Goal: Task Accomplishment & Management: Complete application form

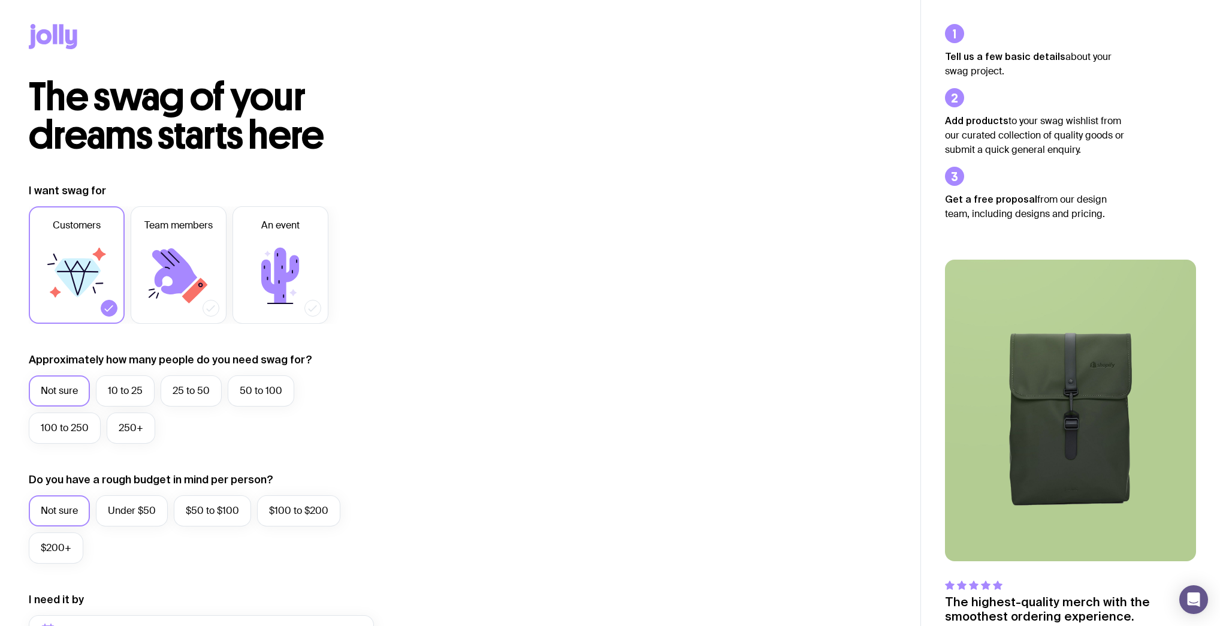
click at [65, 44] on icon at bounding box center [53, 36] width 49 height 25
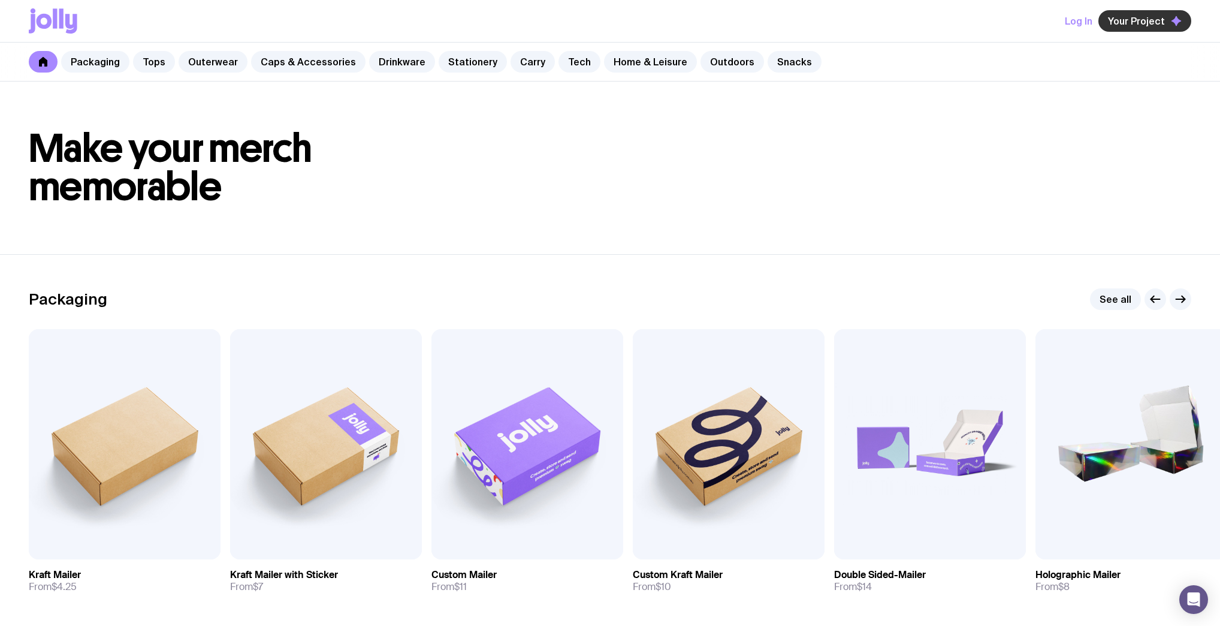
click at [1136, 26] on button "Your Project" at bounding box center [1145, 21] width 93 height 22
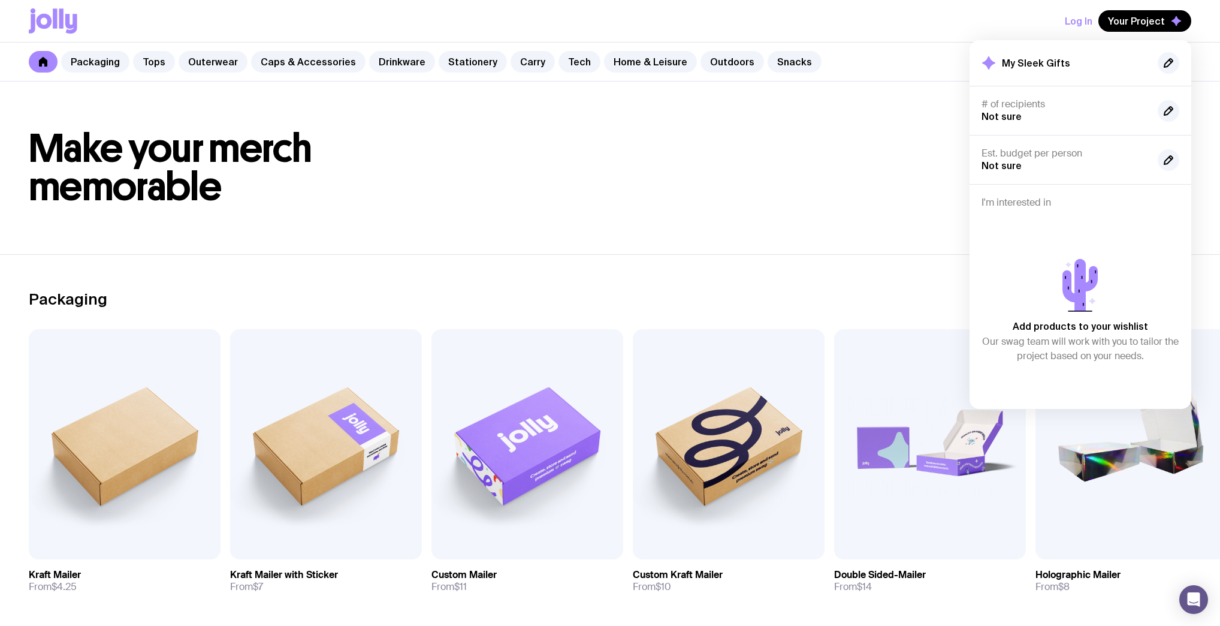
click at [1089, 19] on button "Log In" at bounding box center [1079, 21] width 28 height 22
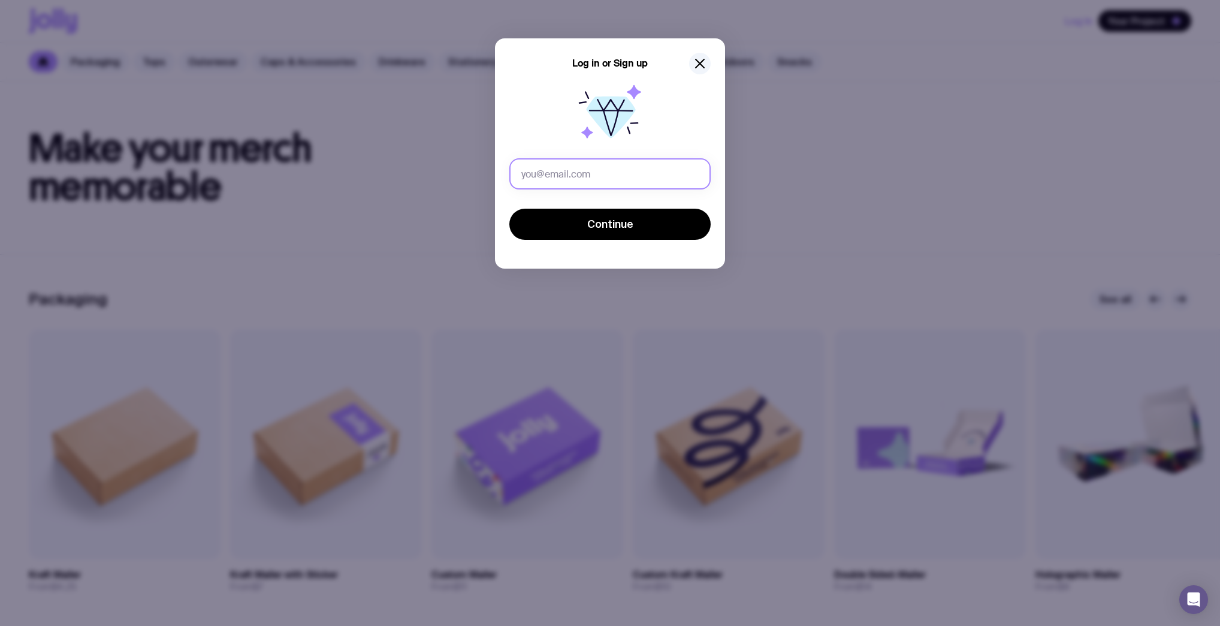
click at [638, 175] on input "text" at bounding box center [609, 173] width 201 height 31
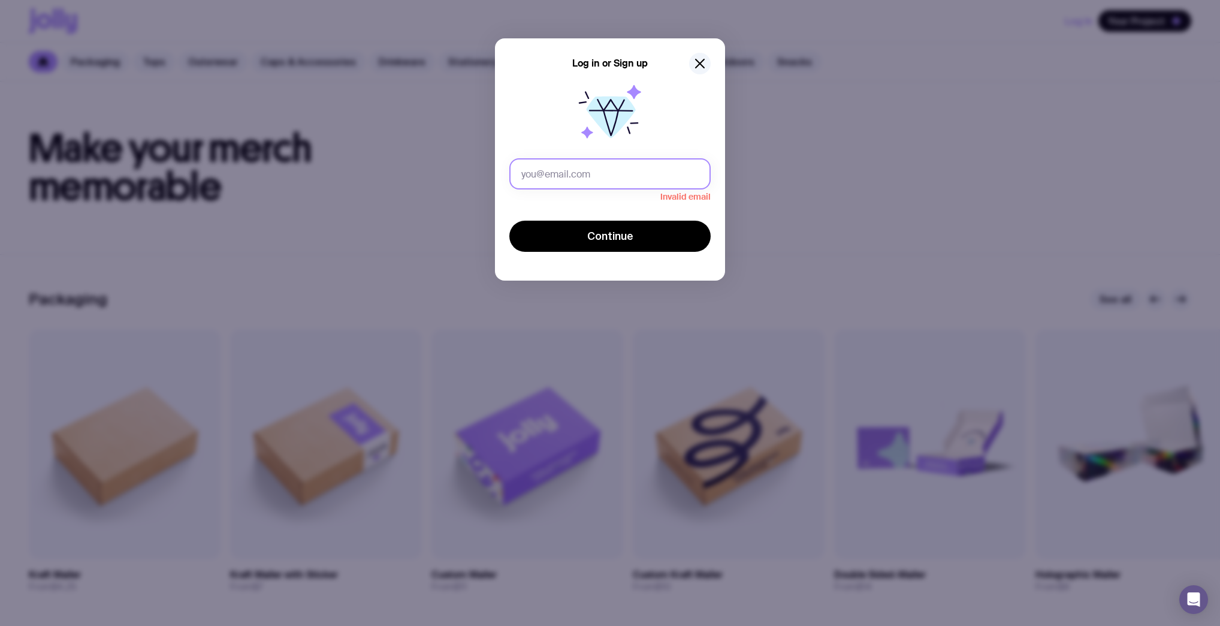
click at [692, 183] on input "text" at bounding box center [609, 173] width 201 height 31
paste input "[EMAIL_ADDRESS][DOMAIN_NAME]"
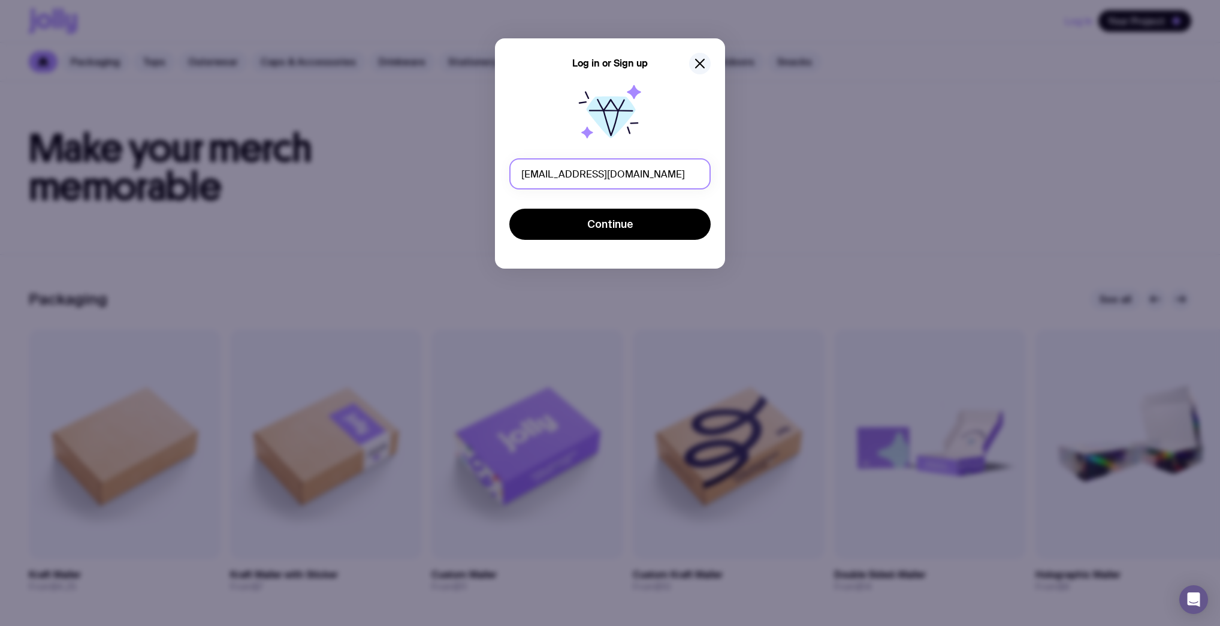
type input "[EMAIL_ADDRESS][DOMAIN_NAME]"
click at [641, 218] on button "Continue" at bounding box center [609, 224] width 201 height 31
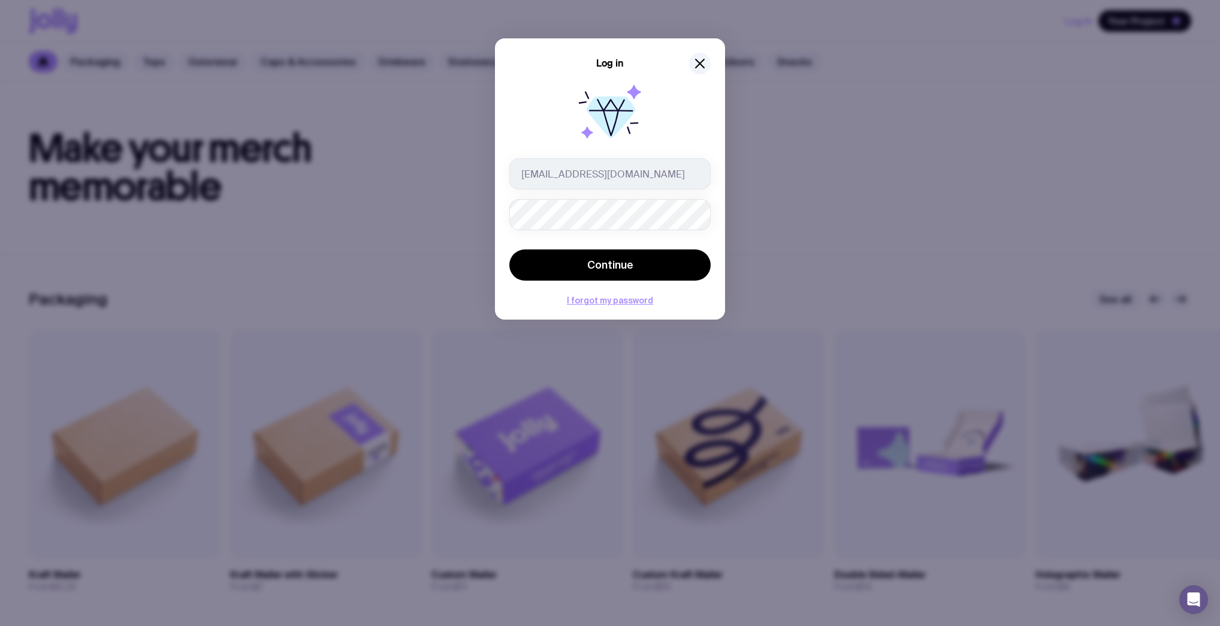
click at [712, 206] on div "Log in [EMAIL_ADDRESS][DOMAIN_NAME] Continue I forgot my password" at bounding box center [610, 178] width 230 height 281
click at [643, 257] on button "Continue" at bounding box center [609, 264] width 201 height 31
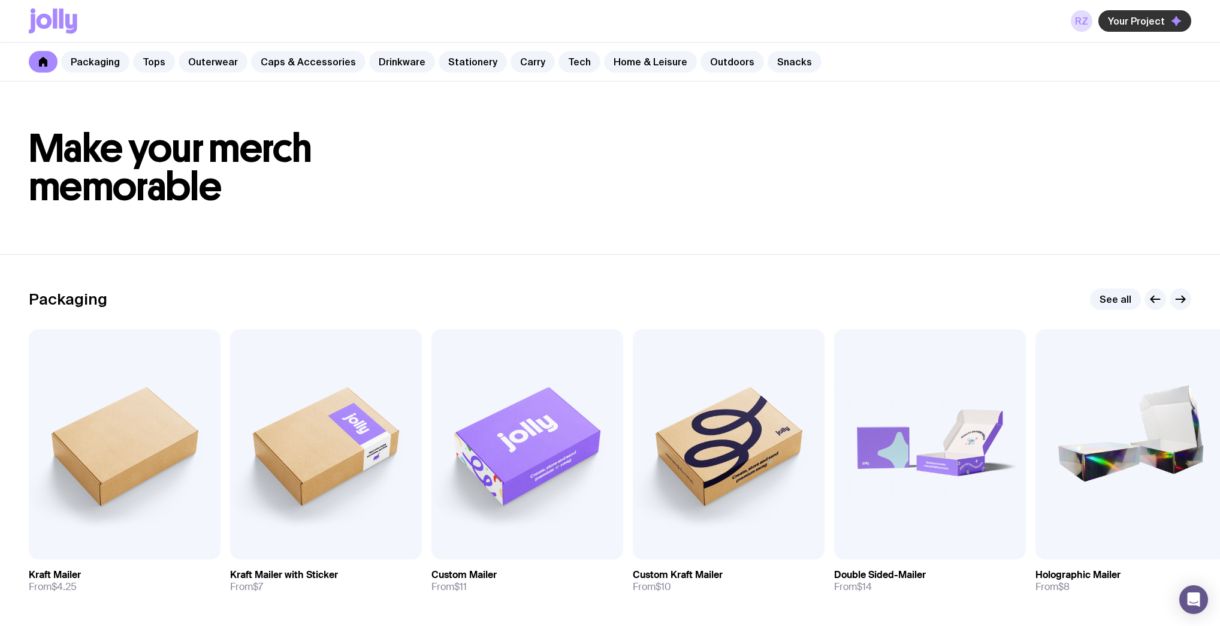
click at [1134, 22] on span "Your Project" at bounding box center [1136, 21] width 57 height 12
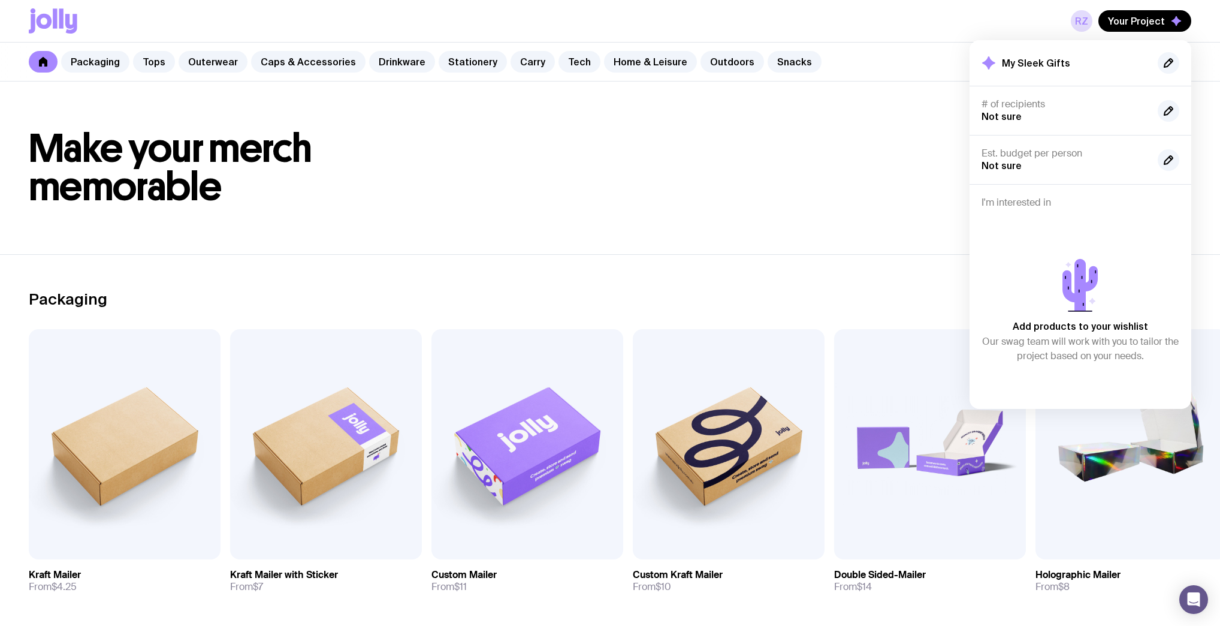
click at [807, 189] on h1 "Make your merch memorable" at bounding box center [610, 167] width 1163 height 77
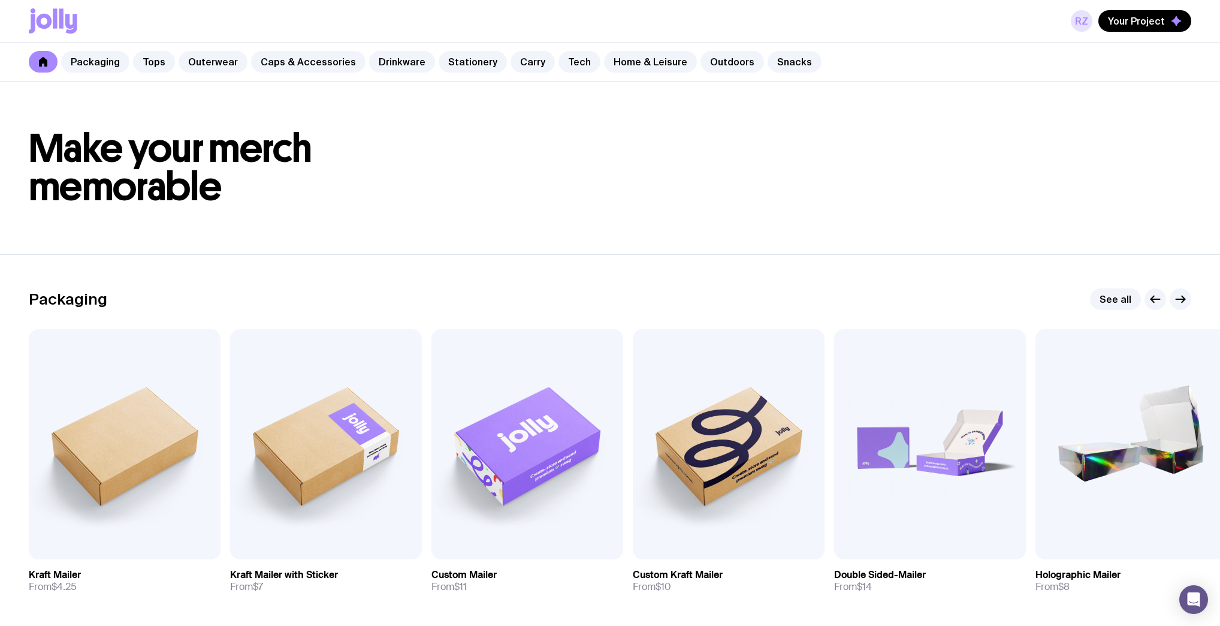
click at [1084, 24] on link "RZ" at bounding box center [1082, 21] width 22 height 22
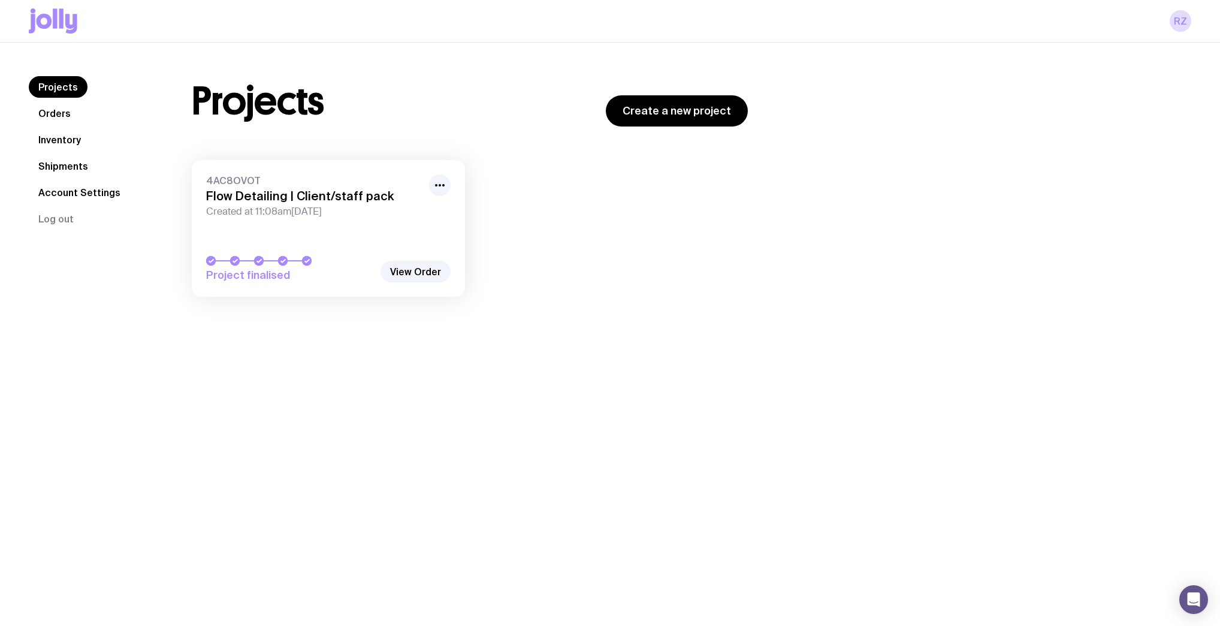
click at [62, 139] on link "Inventory" at bounding box center [60, 140] width 62 height 22
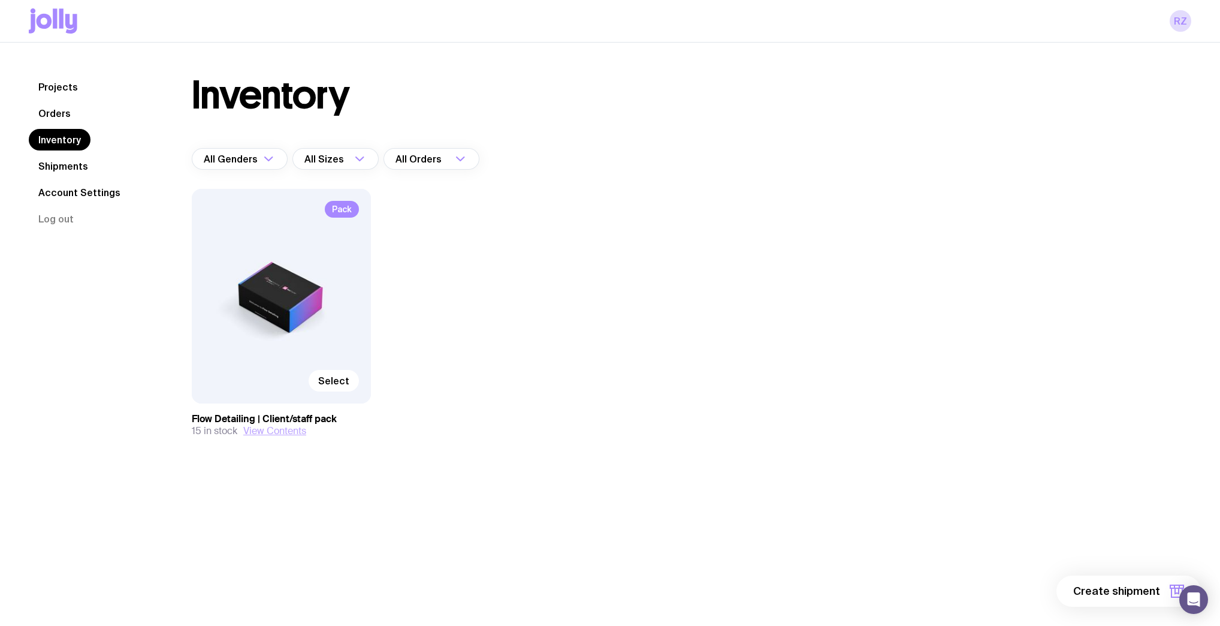
click at [302, 433] on button "View Contents" at bounding box center [274, 431] width 63 height 12
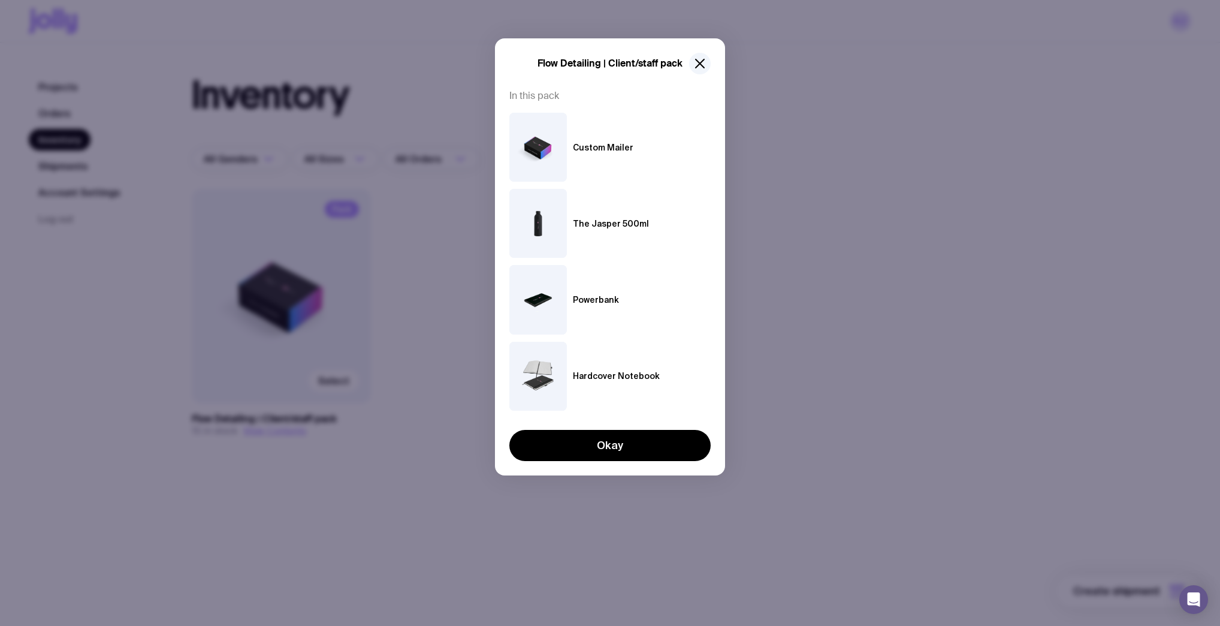
click at [656, 462] on div "Flow Detailing | Client/staff pack In this pack Custom Mailer The Jasper 500ml …" at bounding box center [610, 256] width 230 height 437
click at [652, 445] on button "Okay" at bounding box center [609, 445] width 201 height 31
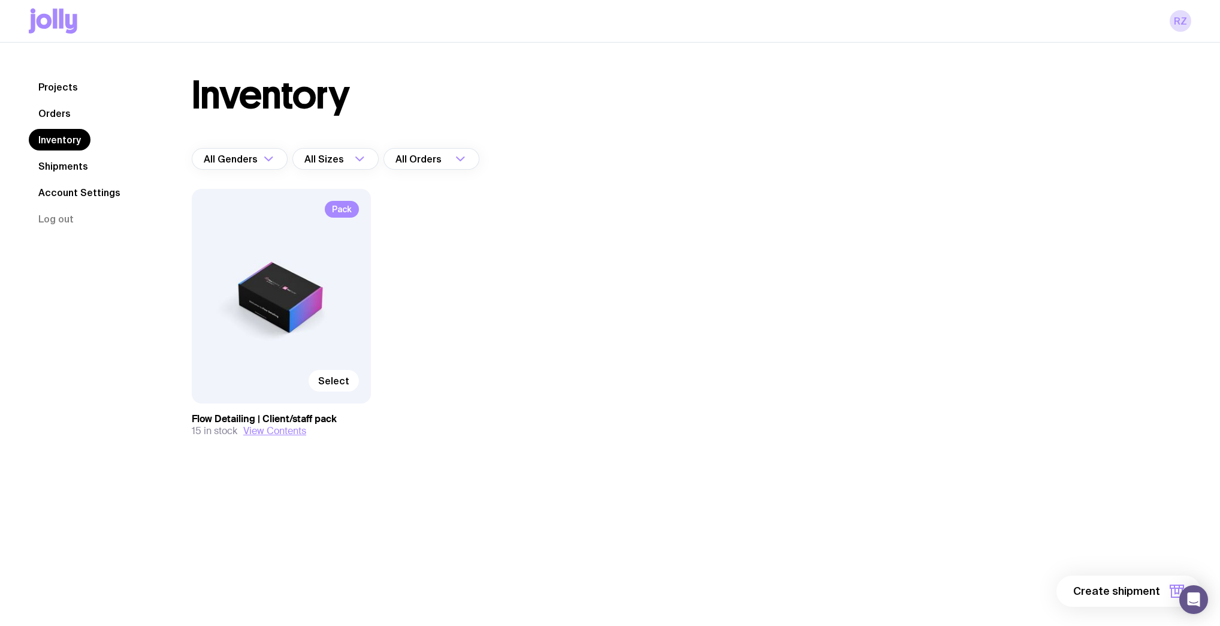
click at [59, 116] on link "Orders" at bounding box center [55, 113] width 52 height 22
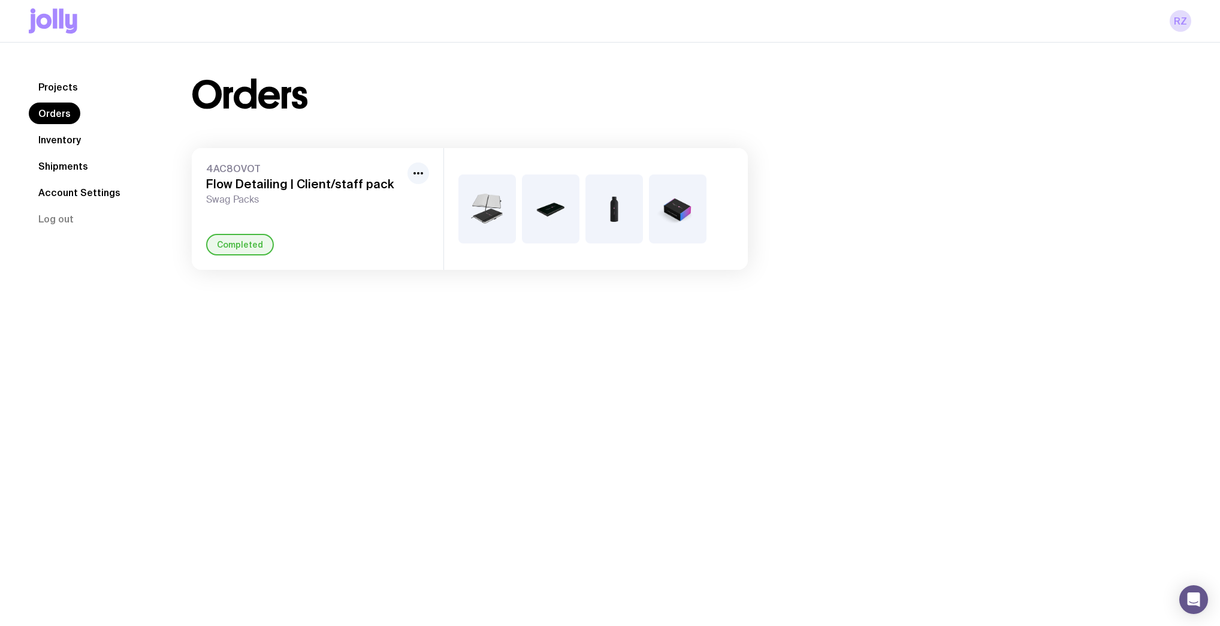
click at [53, 167] on link "Shipments" at bounding box center [63, 166] width 69 height 22
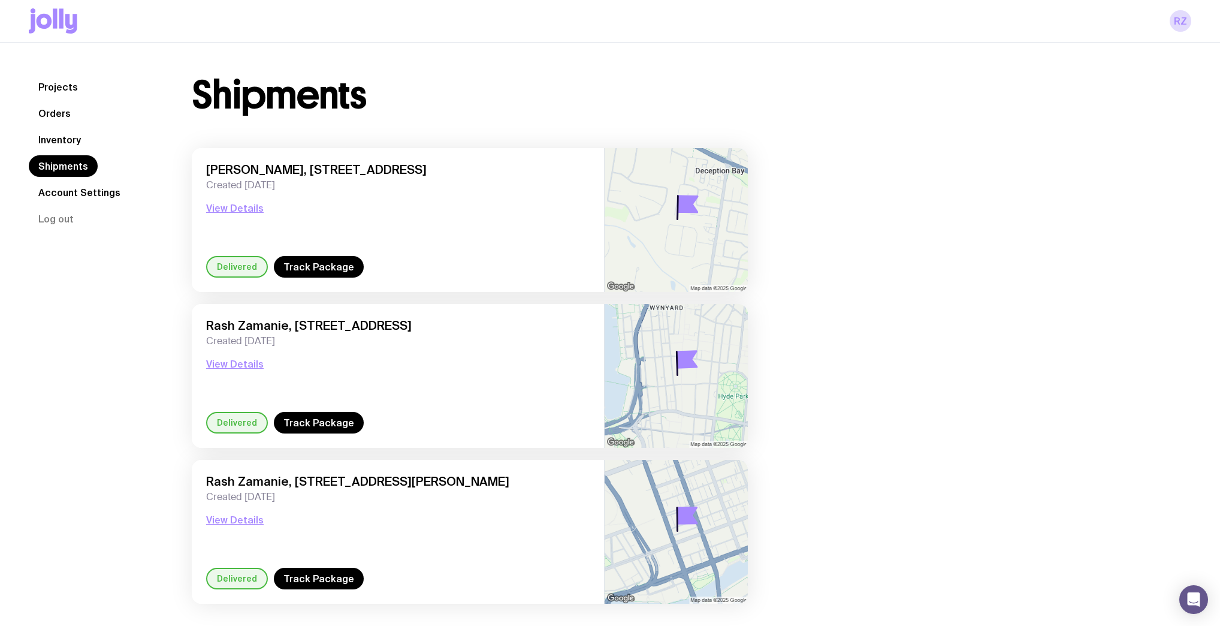
scroll to position [43, 0]
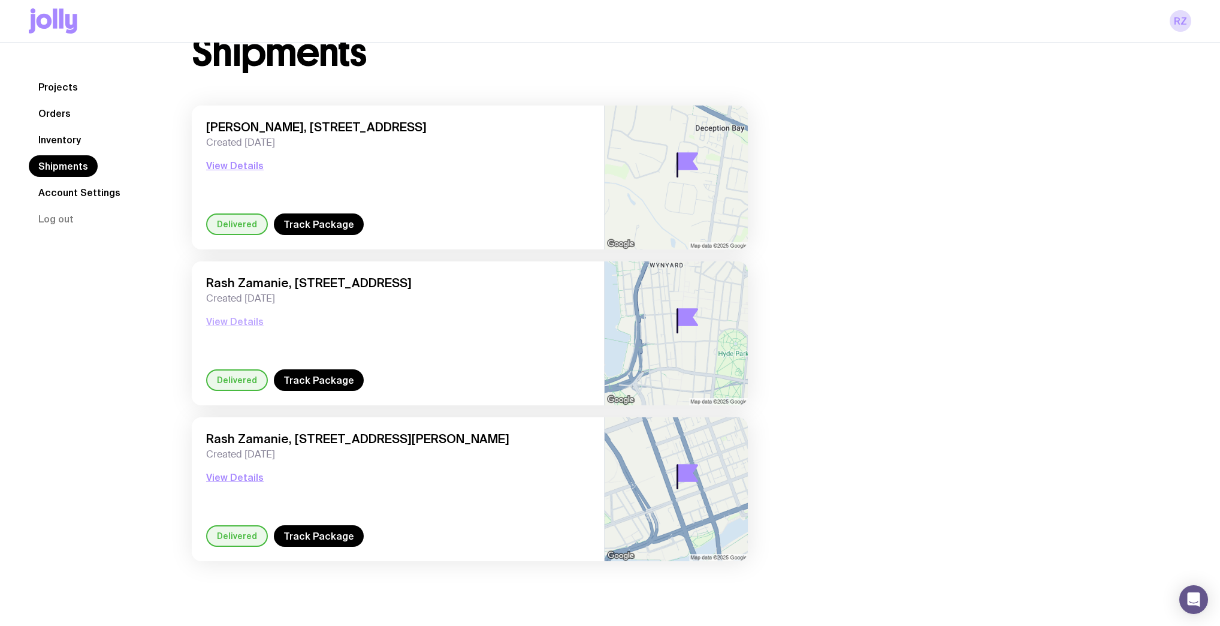
click at [248, 322] on button "View Details" at bounding box center [235, 321] width 58 height 14
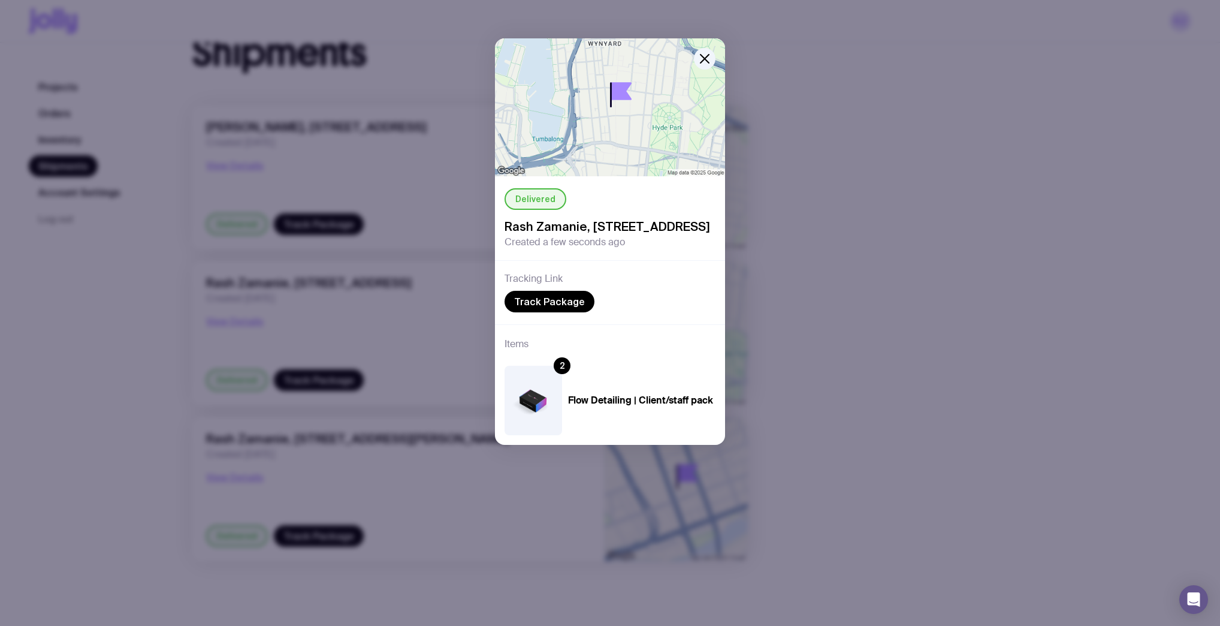
click at [839, 380] on div "Delivered Rash Zamanie, [STREET_ADDRESS] Created a few seconds ago Tracking Lin…" at bounding box center [610, 313] width 1220 height 626
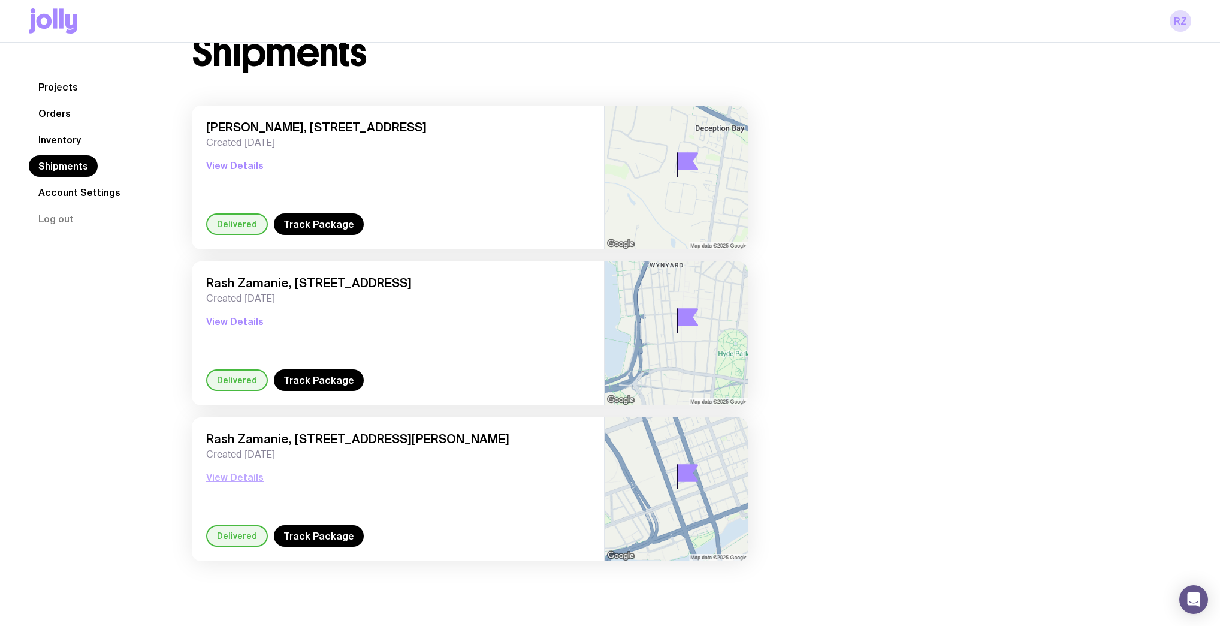
click at [258, 472] on button "View Details" at bounding box center [235, 477] width 58 height 14
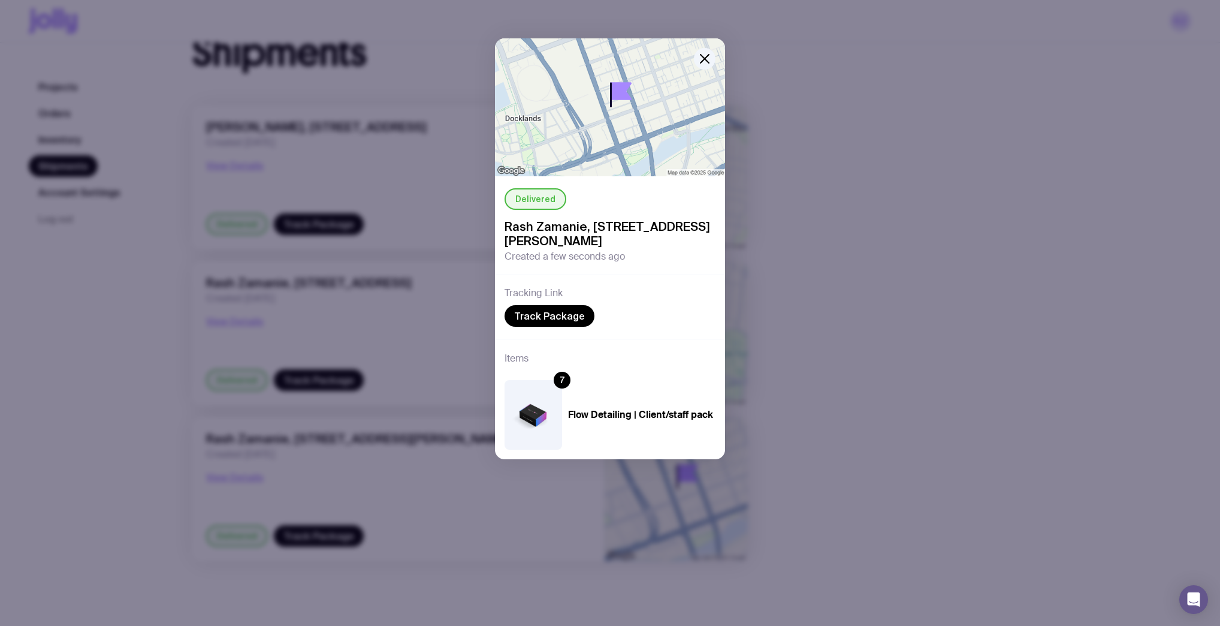
click at [845, 481] on div "Delivered Rash Zamanie, [STREET_ADDRESS][PERSON_NAME] Created a few seconds ago…" at bounding box center [610, 313] width 1220 height 626
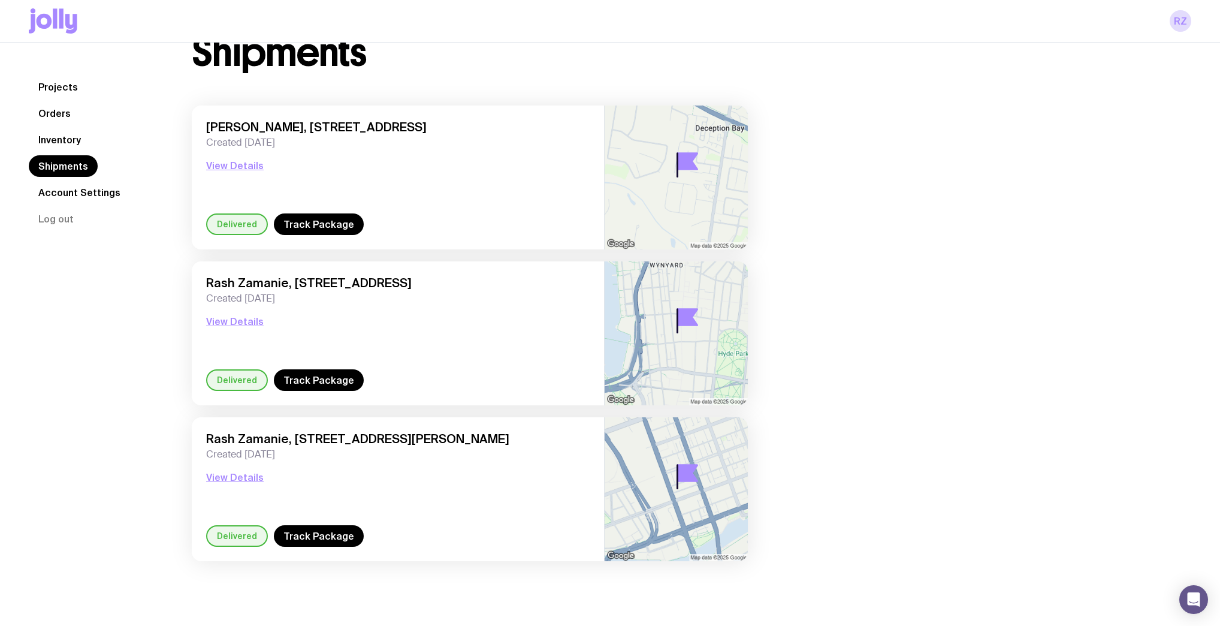
click at [55, 94] on link "Projects" at bounding box center [58, 87] width 59 height 22
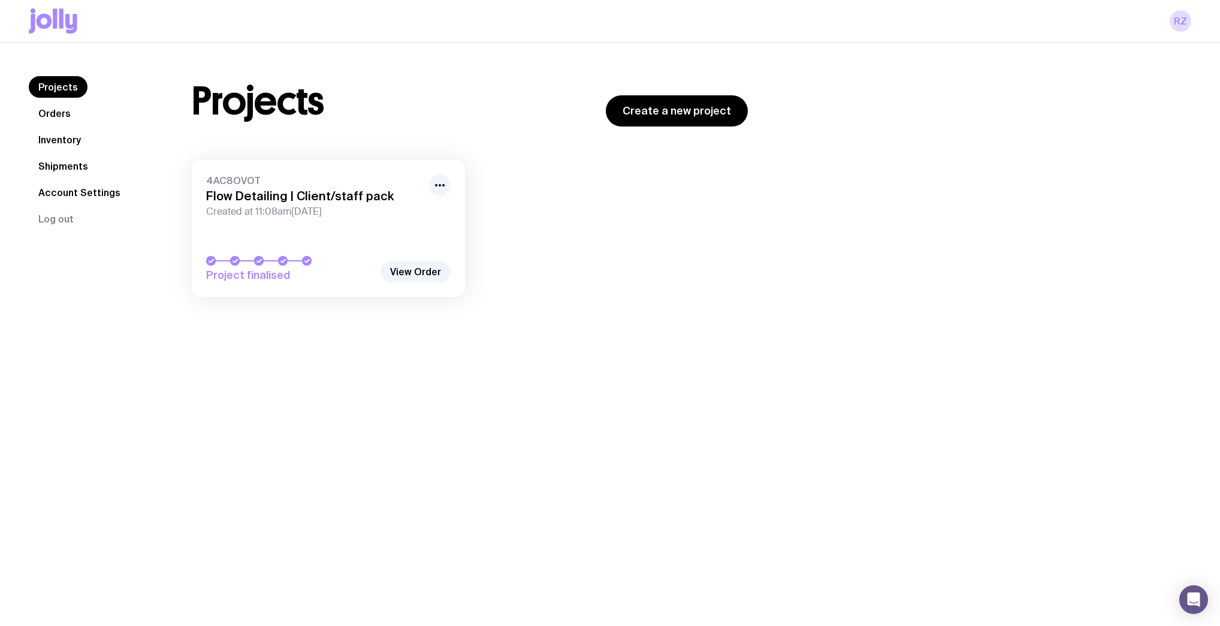
click at [49, 113] on link "Orders" at bounding box center [55, 113] width 52 height 22
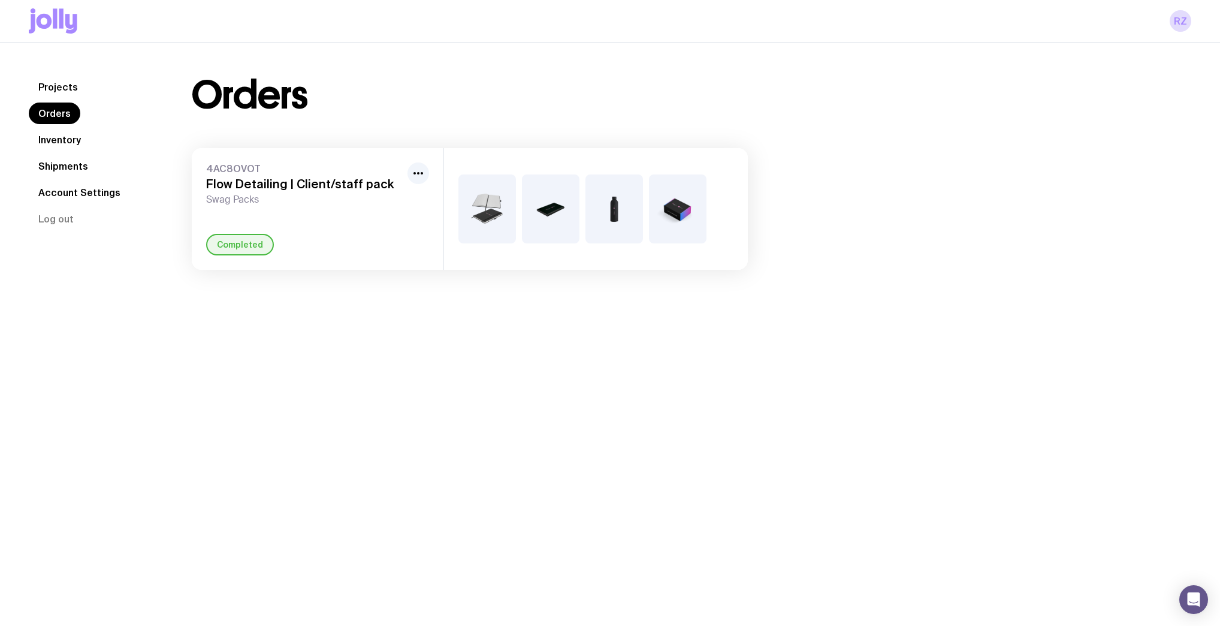
click at [59, 144] on link "Inventory" at bounding box center [60, 140] width 62 height 22
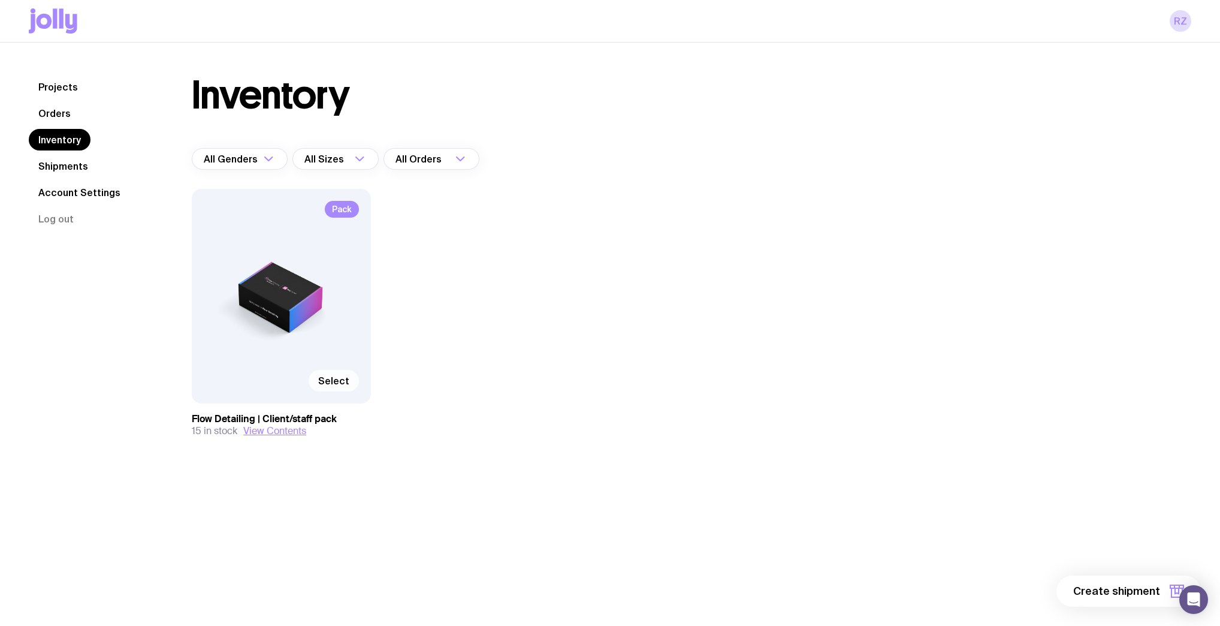
click at [340, 377] on span "Select" at bounding box center [333, 381] width 31 height 12
click at [0, 0] on input "Select" at bounding box center [0, 0] width 0 height 0
click at [1153, 596] on span "1 item" at bounding box center [1145, 591] width 30 height 14
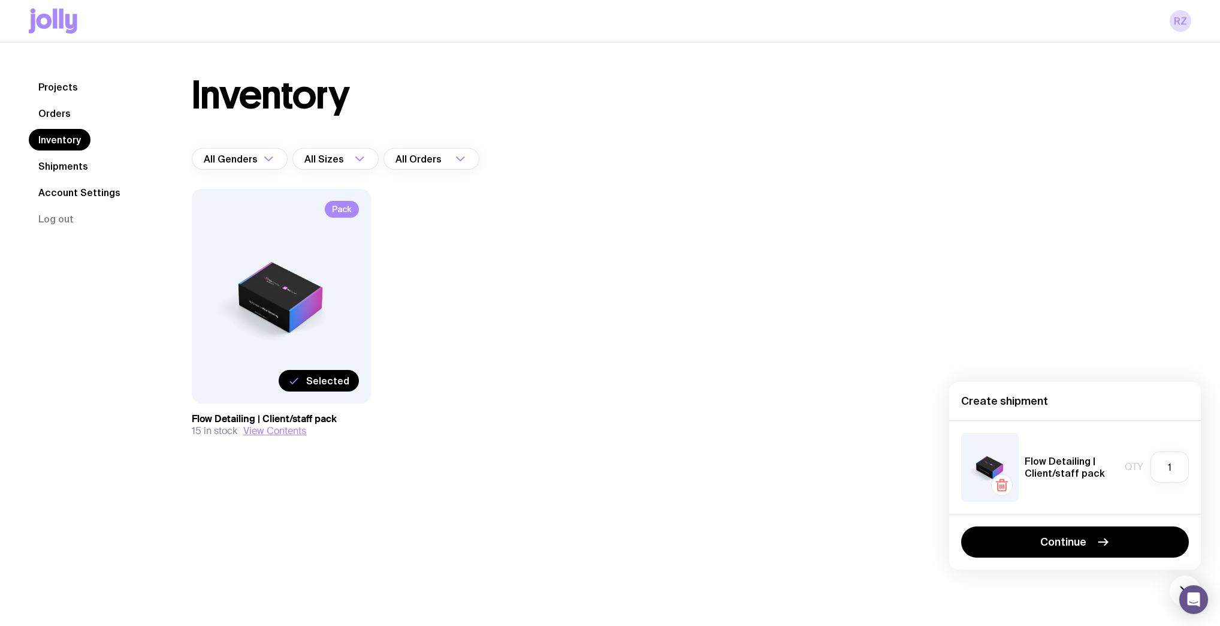
click at [885, 174] on div "Inventory All Genders Loading... All Sizes Loading... All Orders Loading... Pac…" at bounding box center [677, 280] width 1029 height 409
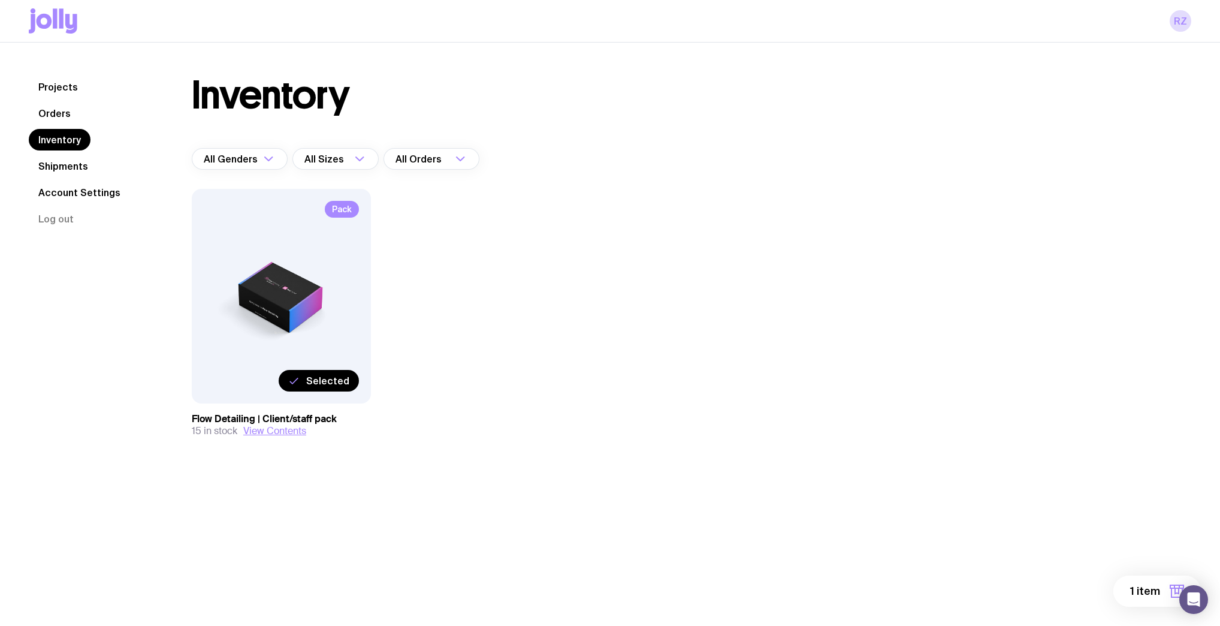
click at [1139, 587] on span "1 item" at bounding box center [1145, 591] width 30 height 14
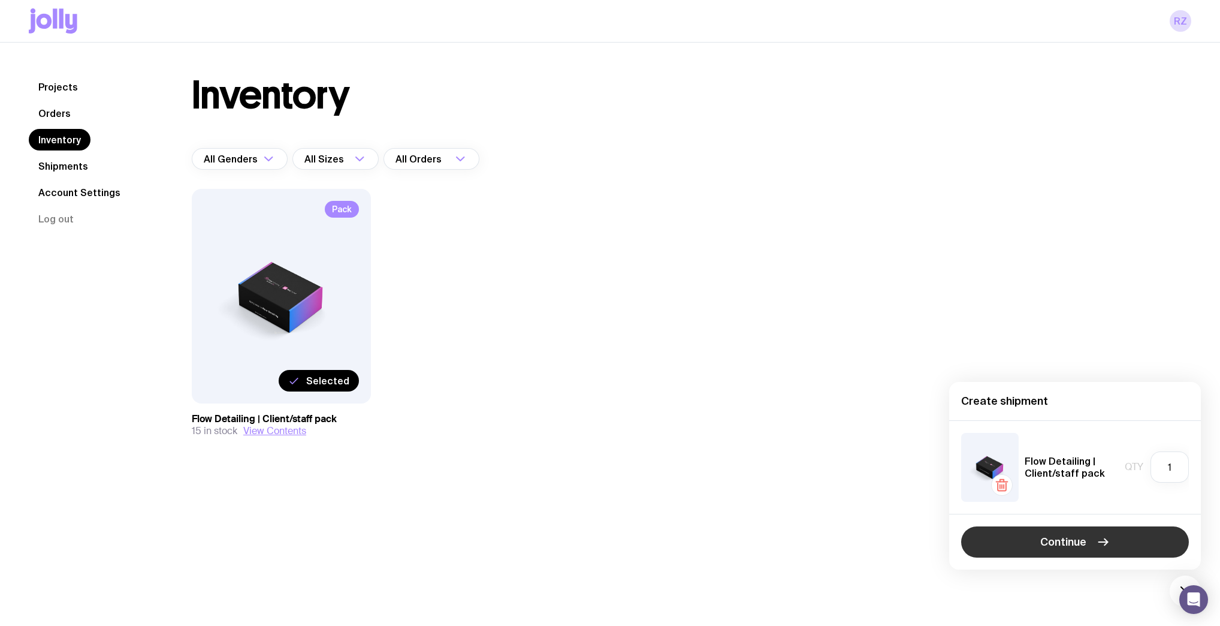
click at [1109, 539] on icon "button" at bounding box center [1103, 542] width 14 height 14
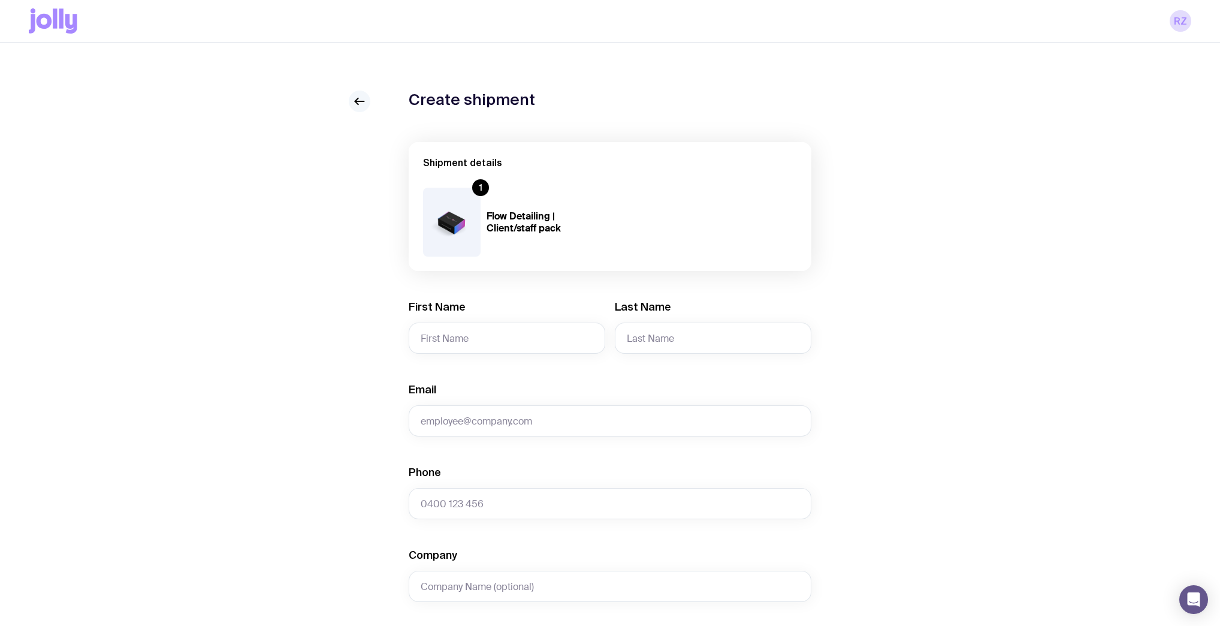
click at [352, 108] on link at bounding box center [360, 102] width 22 height 22
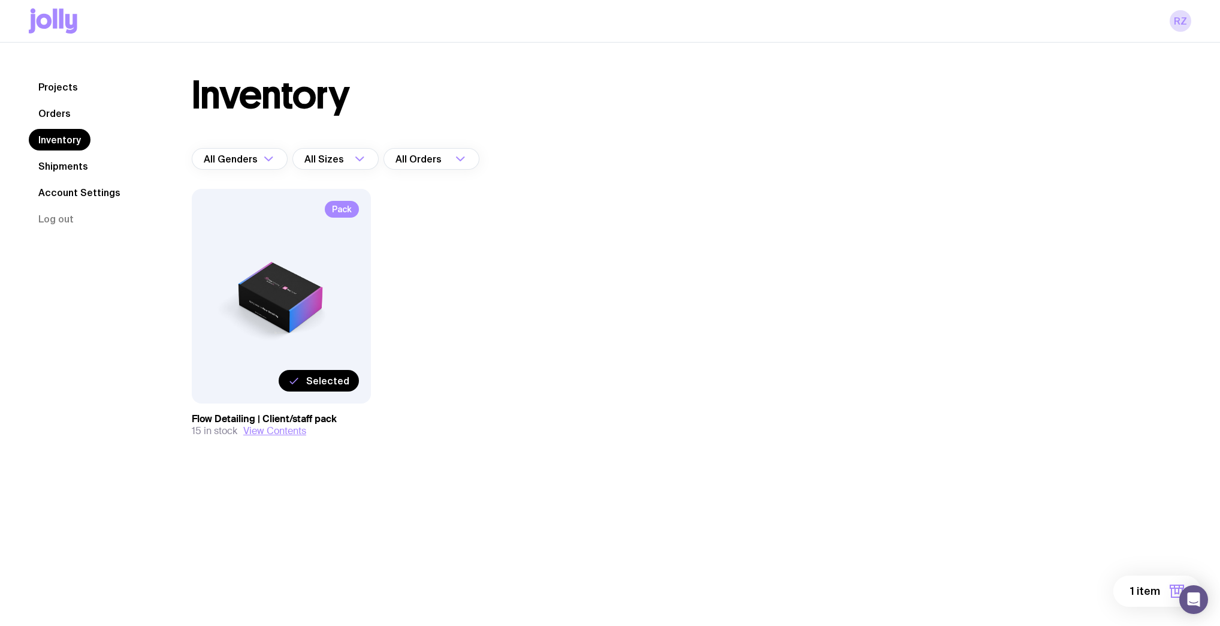
click at [1130, 589] on button "1 item" at bounding box center [1158, 590] width 88 height 31
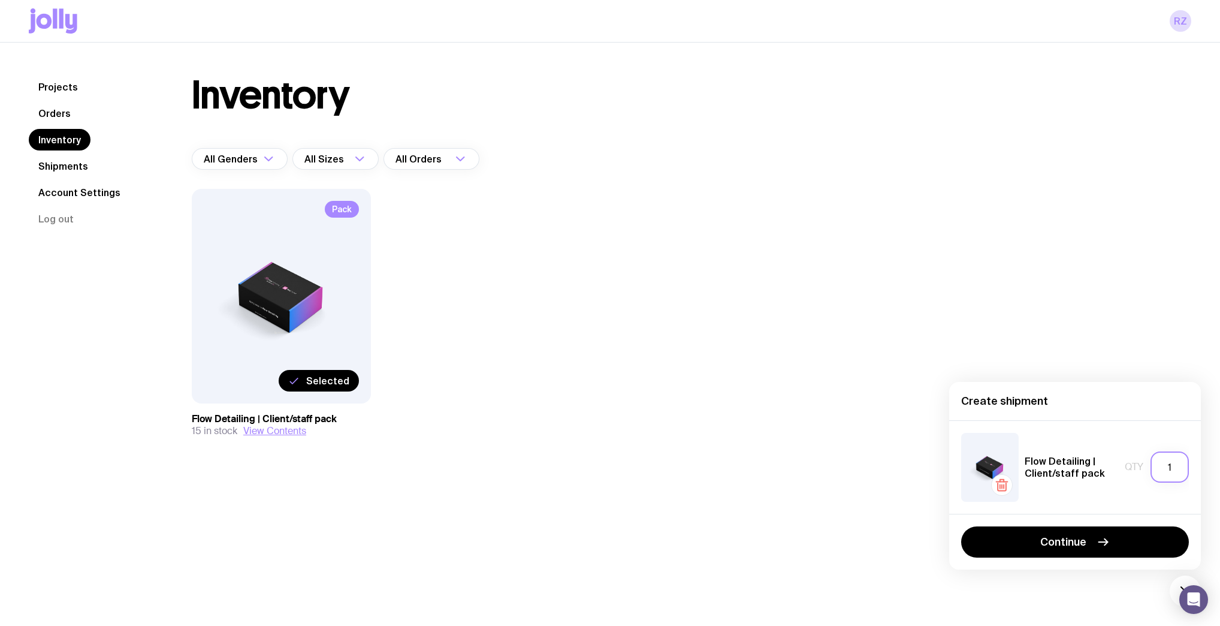
click at [1179, 466] on input "1" at bounding box center [1170, 466] width 38 height 31
type input "2"
click at [1151, 541] on button "Continue" at bounding box center [1075, 541] width 228 height 31
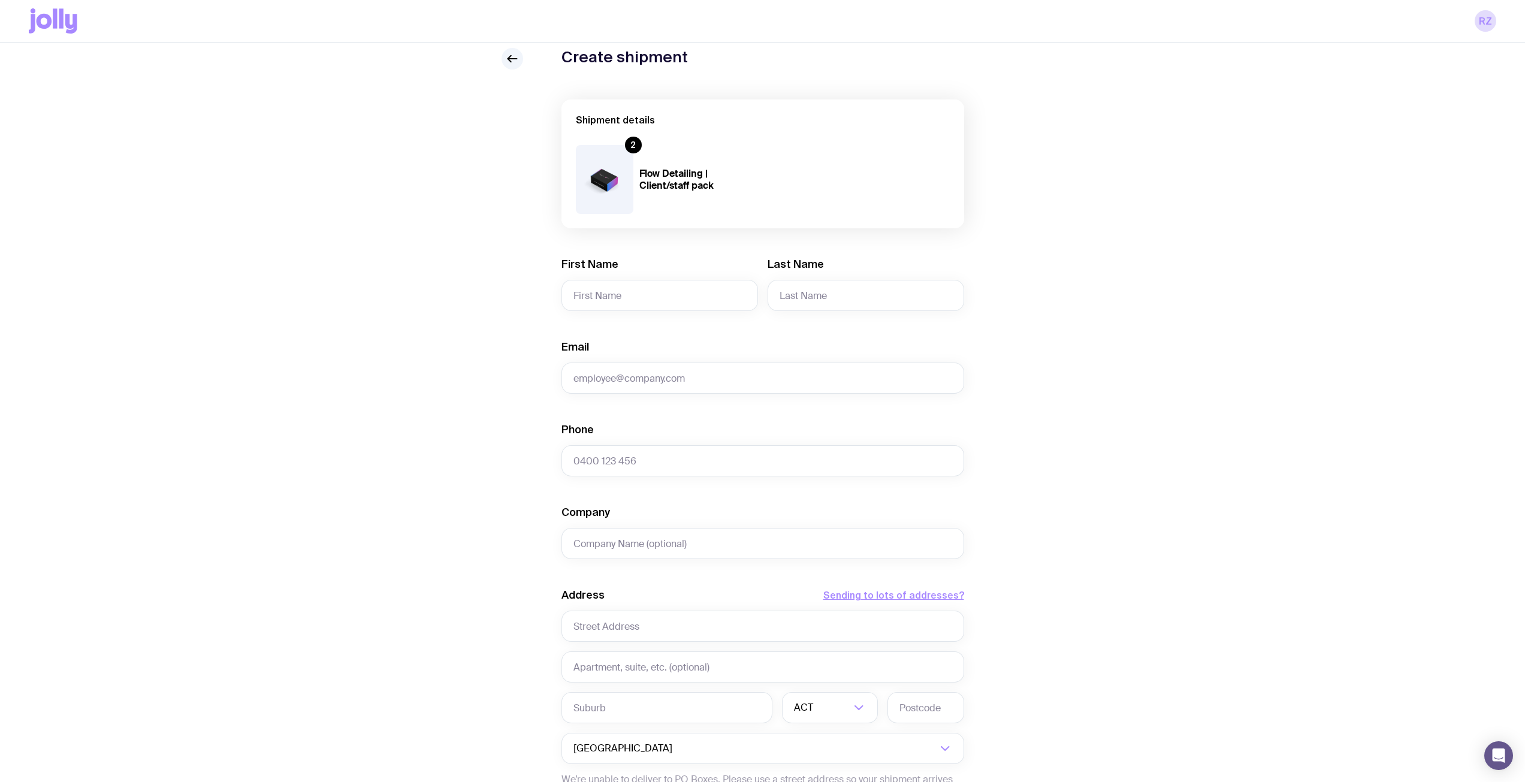
scroll to position [40, 0]
click at [615, 306] on input "First Name" at bounding box center [660, 297] width 197 height 31
type input "[PERSON_NAME]"
click at [870, 301] on input "Last Name" at bounding box center [866, 297] width 197 height 31
paste input "Milides"
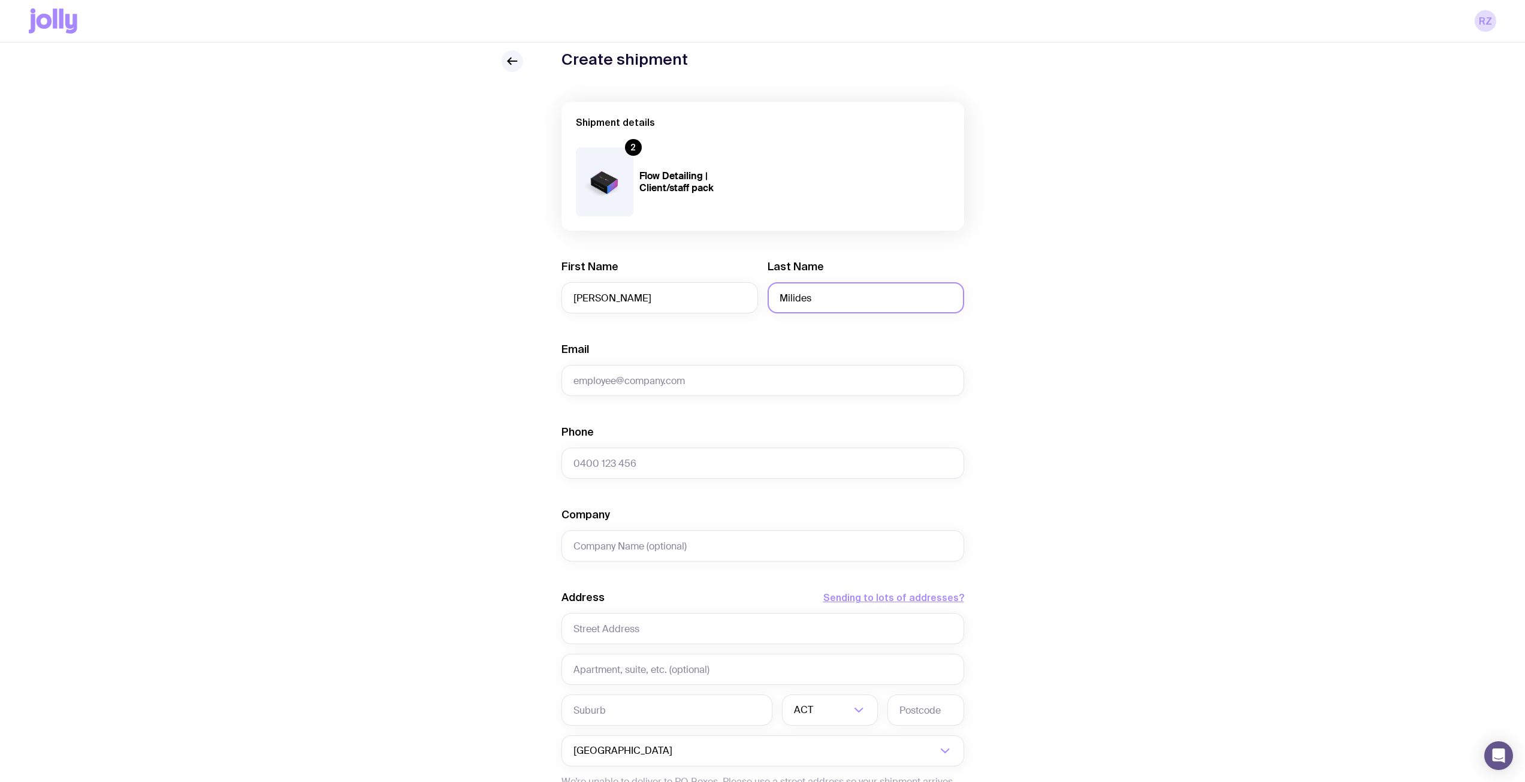
type input "Milides"
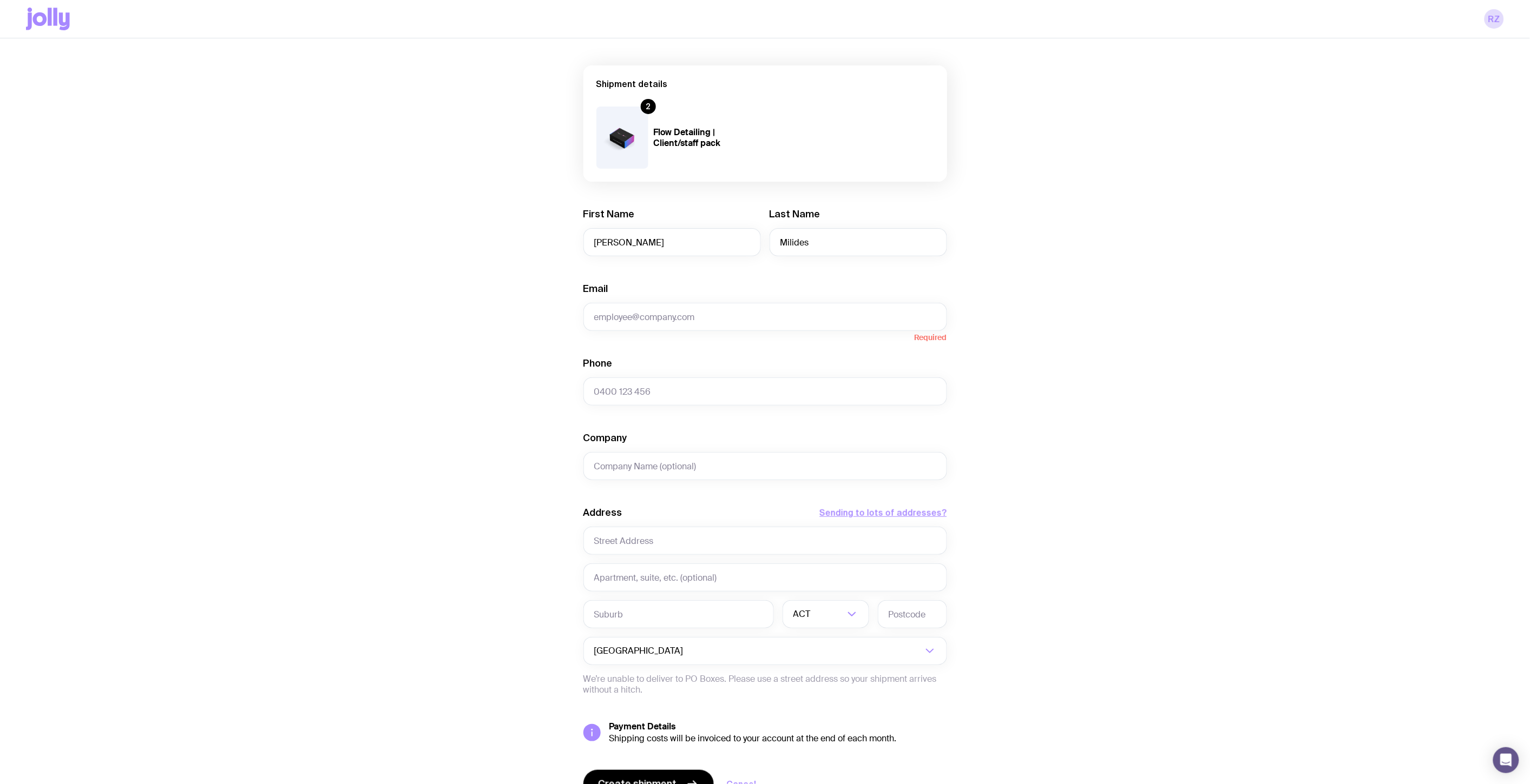
scroll to position [36, 0]
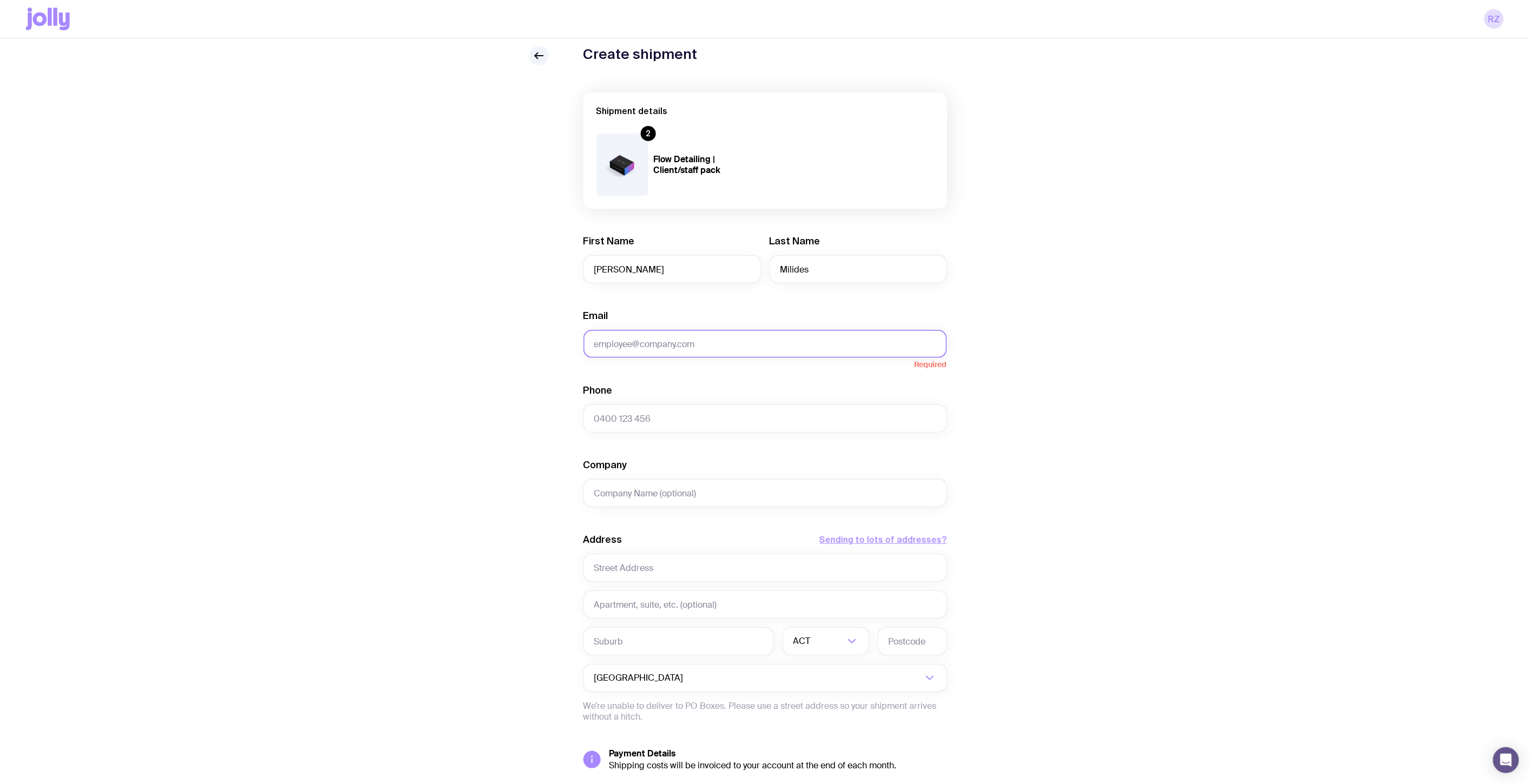
drag, startPoint x: 653, startPoint y: 360, endPoint x: 653, endPoint y: 353, distance: 7.0
click at [653, 360] on span "Required" at bounding box center [765, 364] width 364 height 11
click at [676, 347] on input "Email" at bounding box center [765, 344] width 364 height 28
paste input "[EMAIL_ADDRESS][DOMAIN_NAME]"
type input "[EMAIL_ADDRESS][DOMAIN_NAME]"
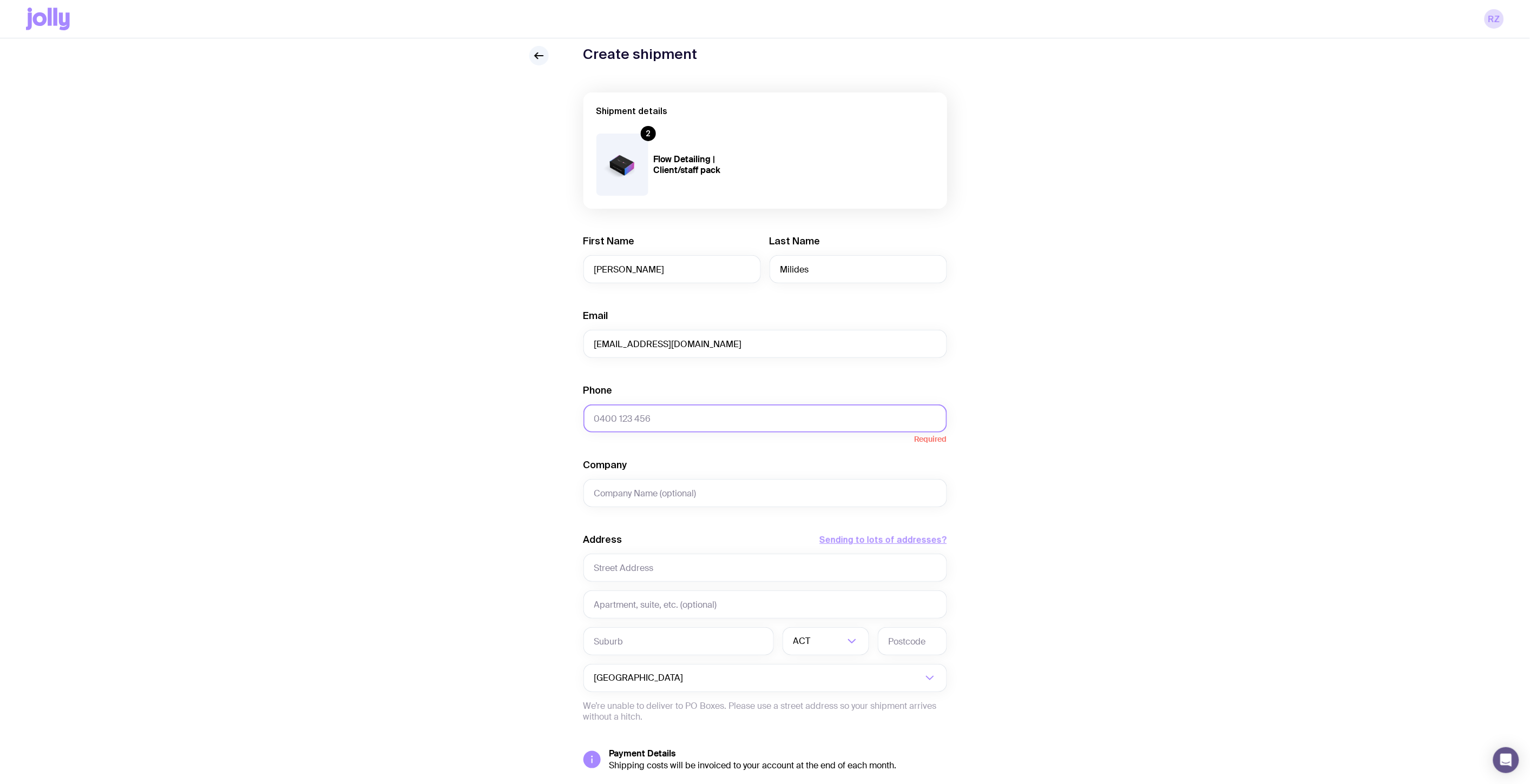
click at [771, 420] on input "Phone" at bounding box center [765, 418] width 364 height 28
paste input "0415 885 841"
type input "0415 885 841"
type input "Best Bar"
click at [655, 555] on input "text" at bounding box center [765, 567] width 364 height 28
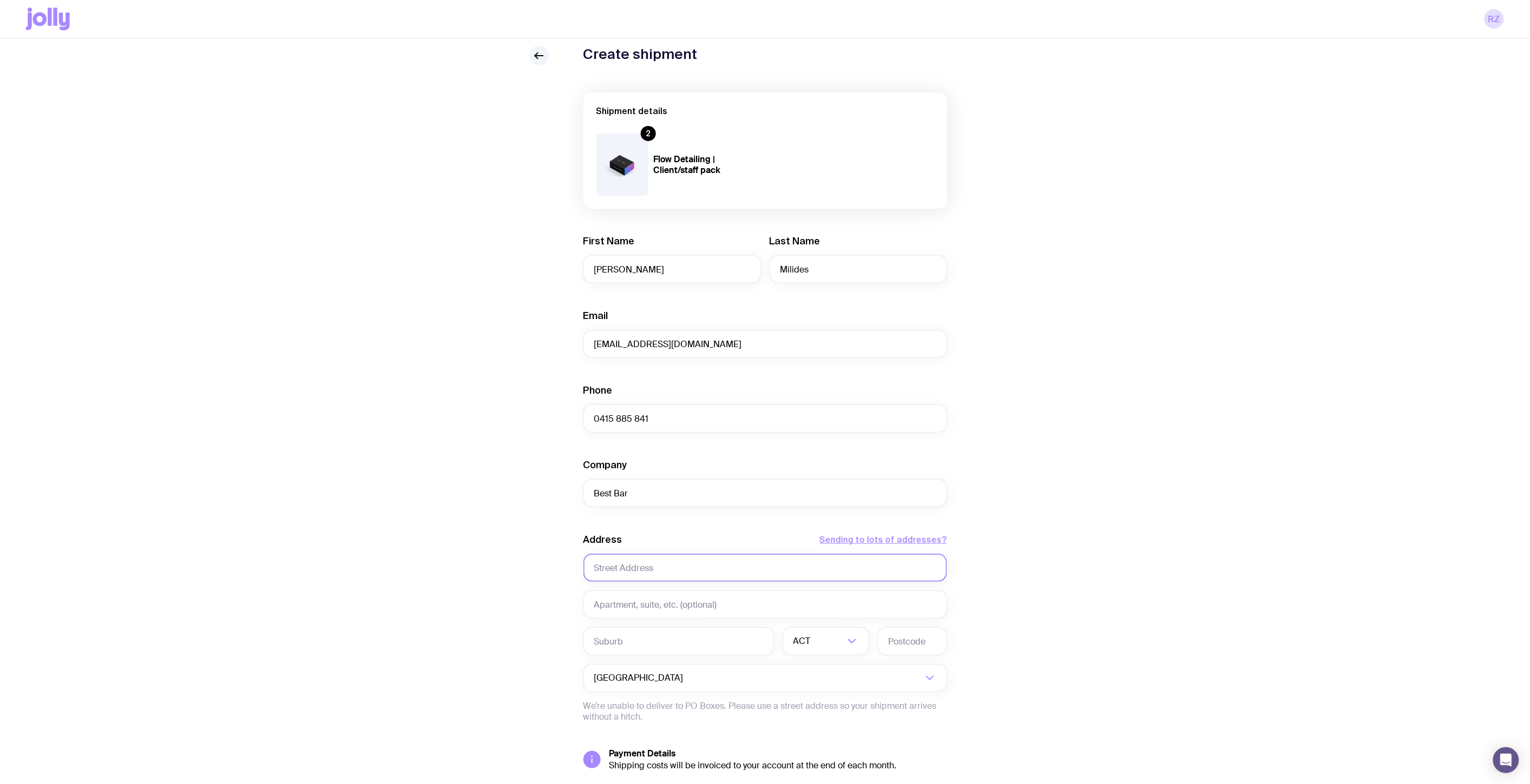
paste input "[STREET_ADDRESS][PERSON_NAME]"
type input "[STREET_ADDRESS][PERSON_NAME]"
click at [728, 564] on input "text" at bounding box center [765, 567] width 364 height 28
paste input "43-47 [PERSON_NAME] Parade"
type input "43-47 [PERSON_NAME] Parade"
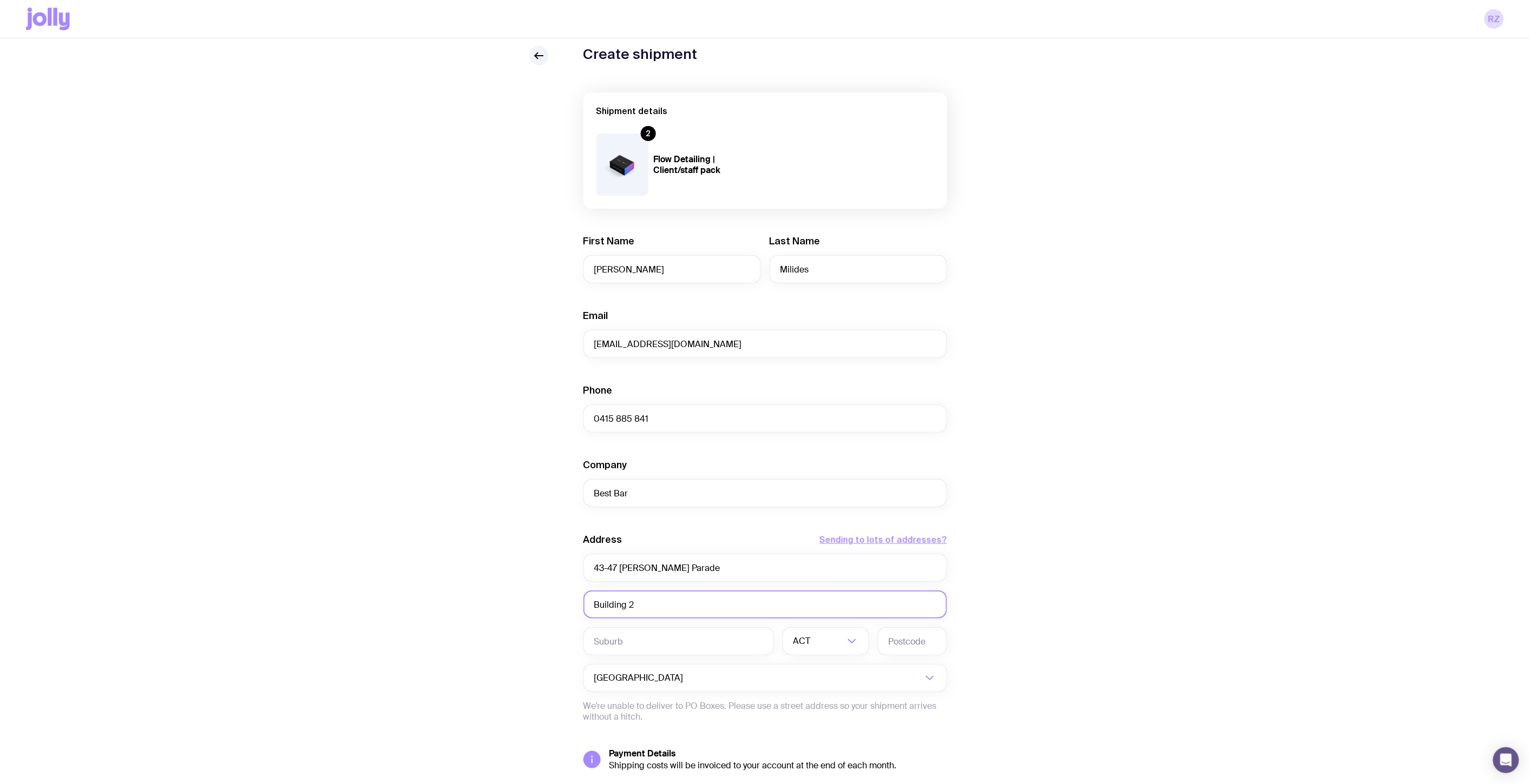
type input "Building 2"
type input "Prestons"
type input "2170"
click at [1101, 425] on div "Create shipment Shipment details 2 Flow Detailing | Client/staff pack First Nam…" at bounding box center [765, 457] width 1478 height 823
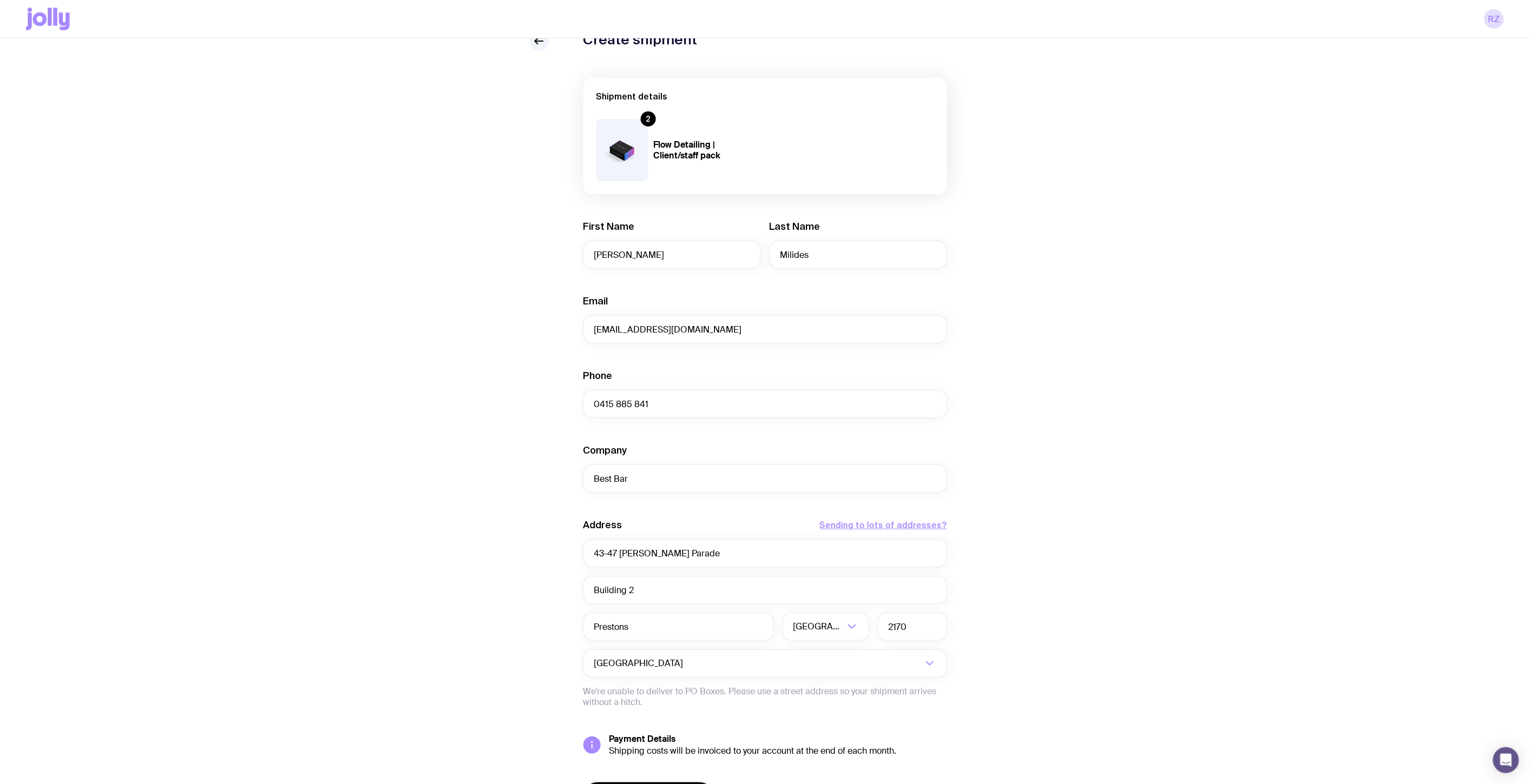
scroll to position [0, 0]
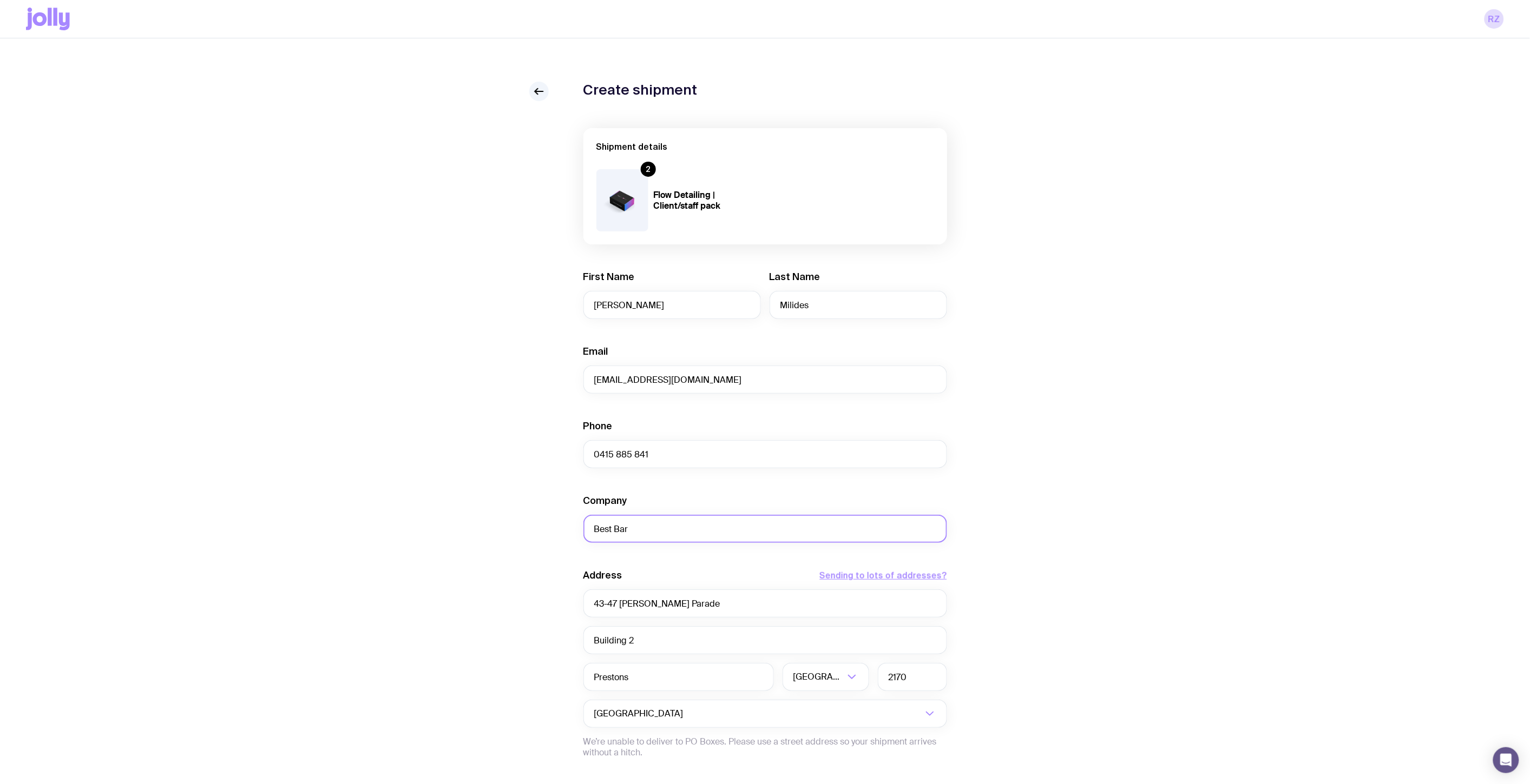
click at [618, 526] on input "Best Bar" at bounding box center [765, 529] width 364 height 28
type input "Bestbar"
click at [1101, 436] on div "Create shipment Shipment details 2 Flow Detailing | Client/staff pack First Nam…" at bounding box center [765, 493] width 1478 height 823
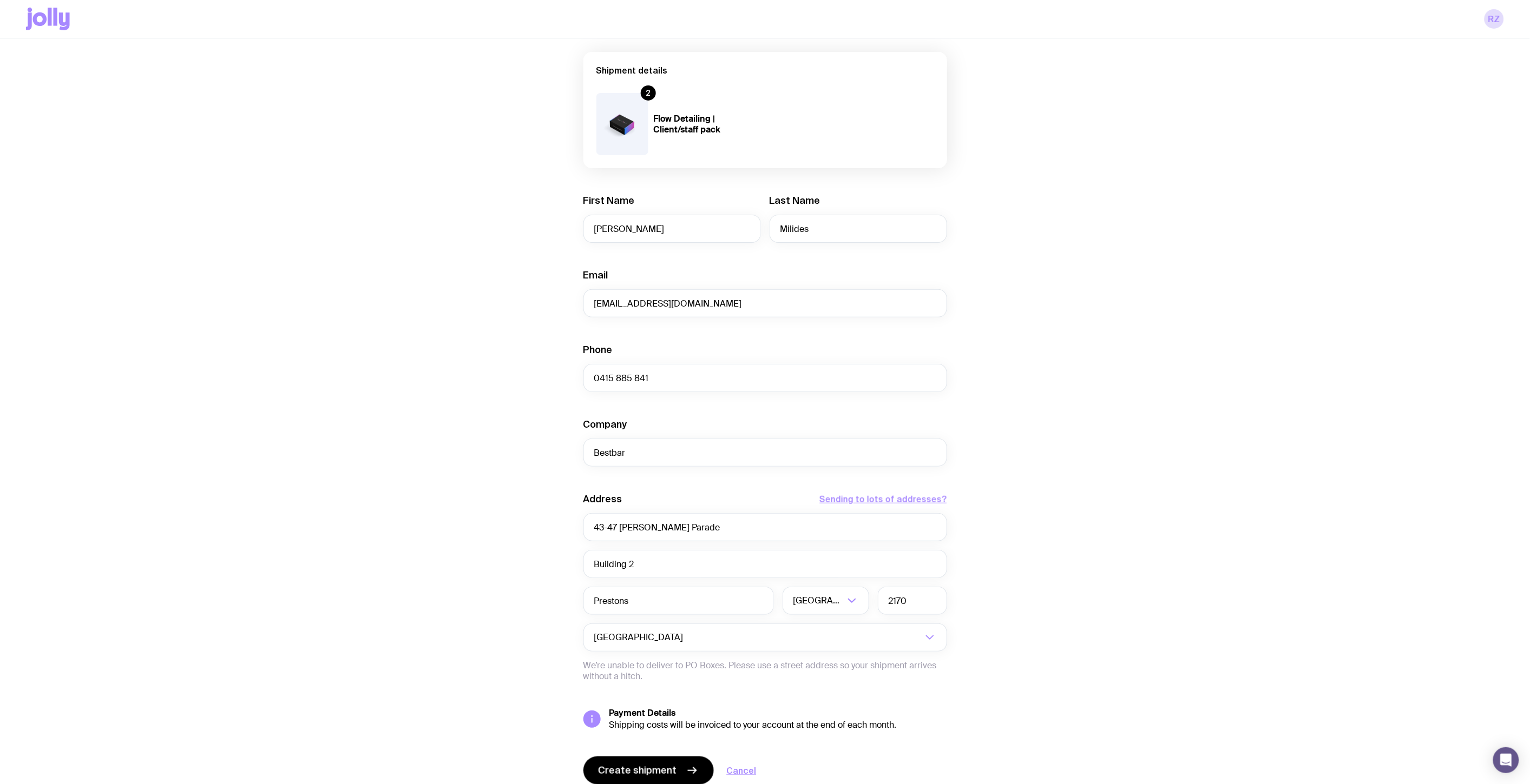
scroll to position [120, 0]
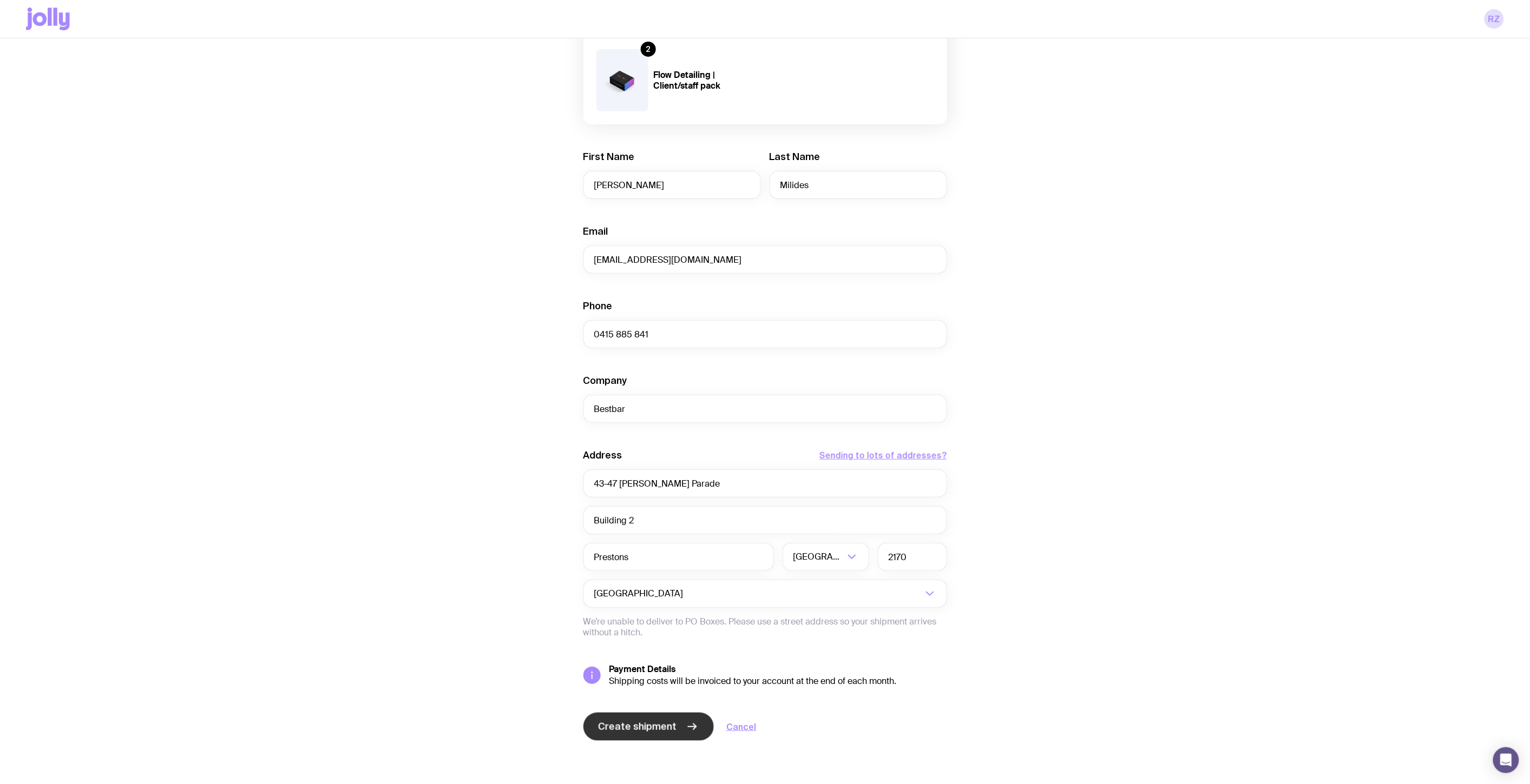
click at [669, 564] on span "Create shipment" at bounding box center [637, 726] width 79 height 13
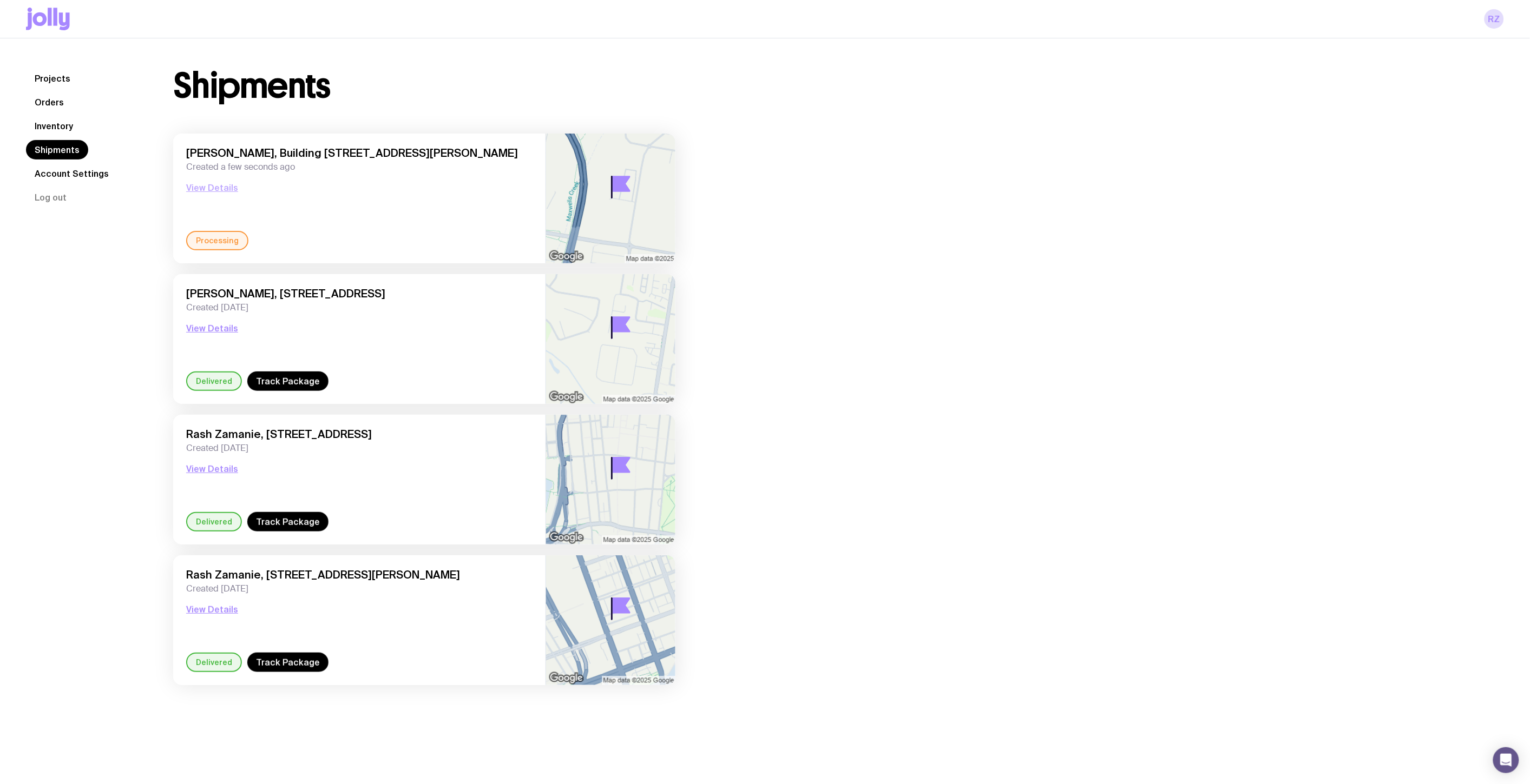
click at [227, 187] on button "View Details" at bounding box center [212, 188] width 52 height 13
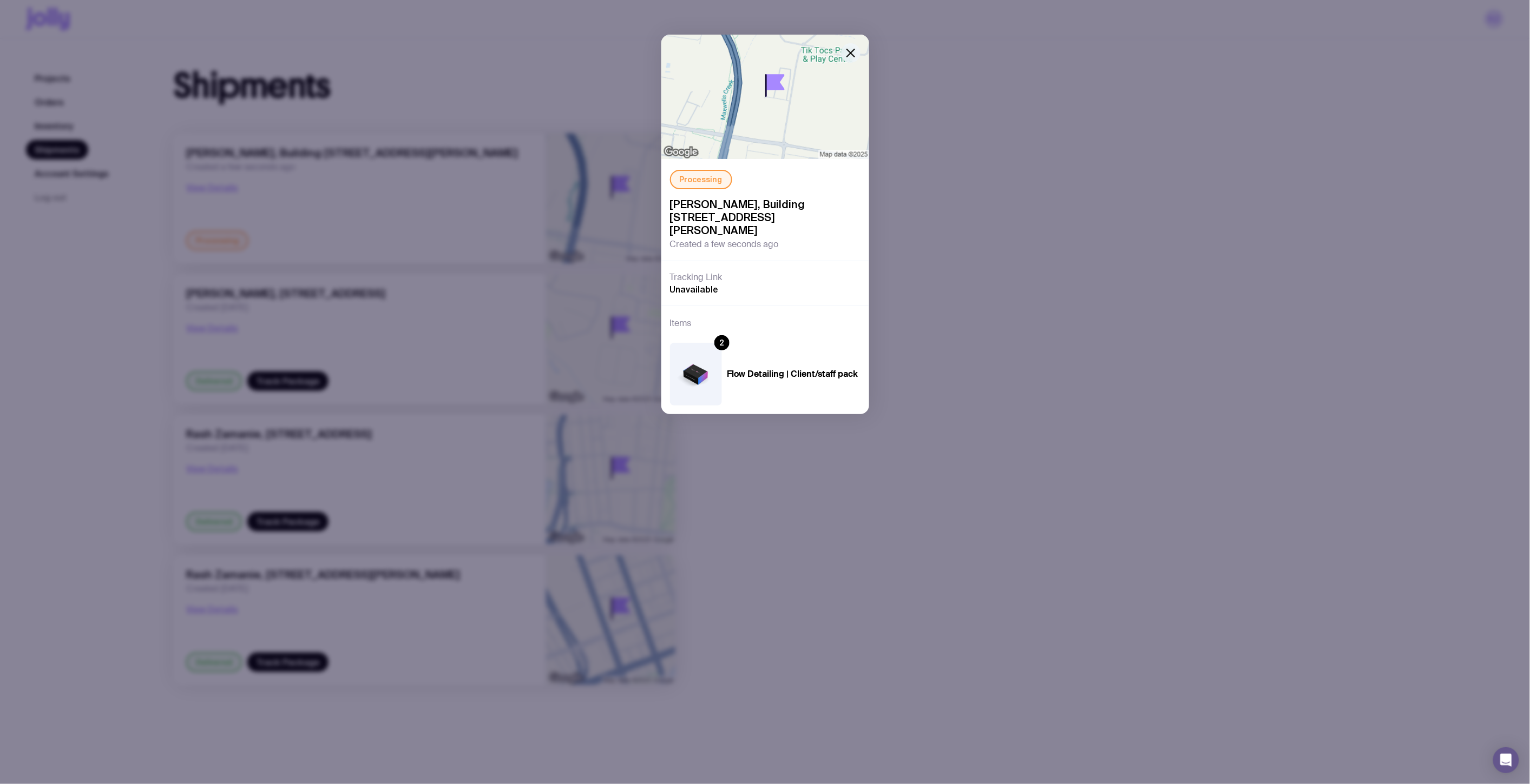
click at [852, 52] on icon "button" at bounding box center [850, 53] width 13 height 13
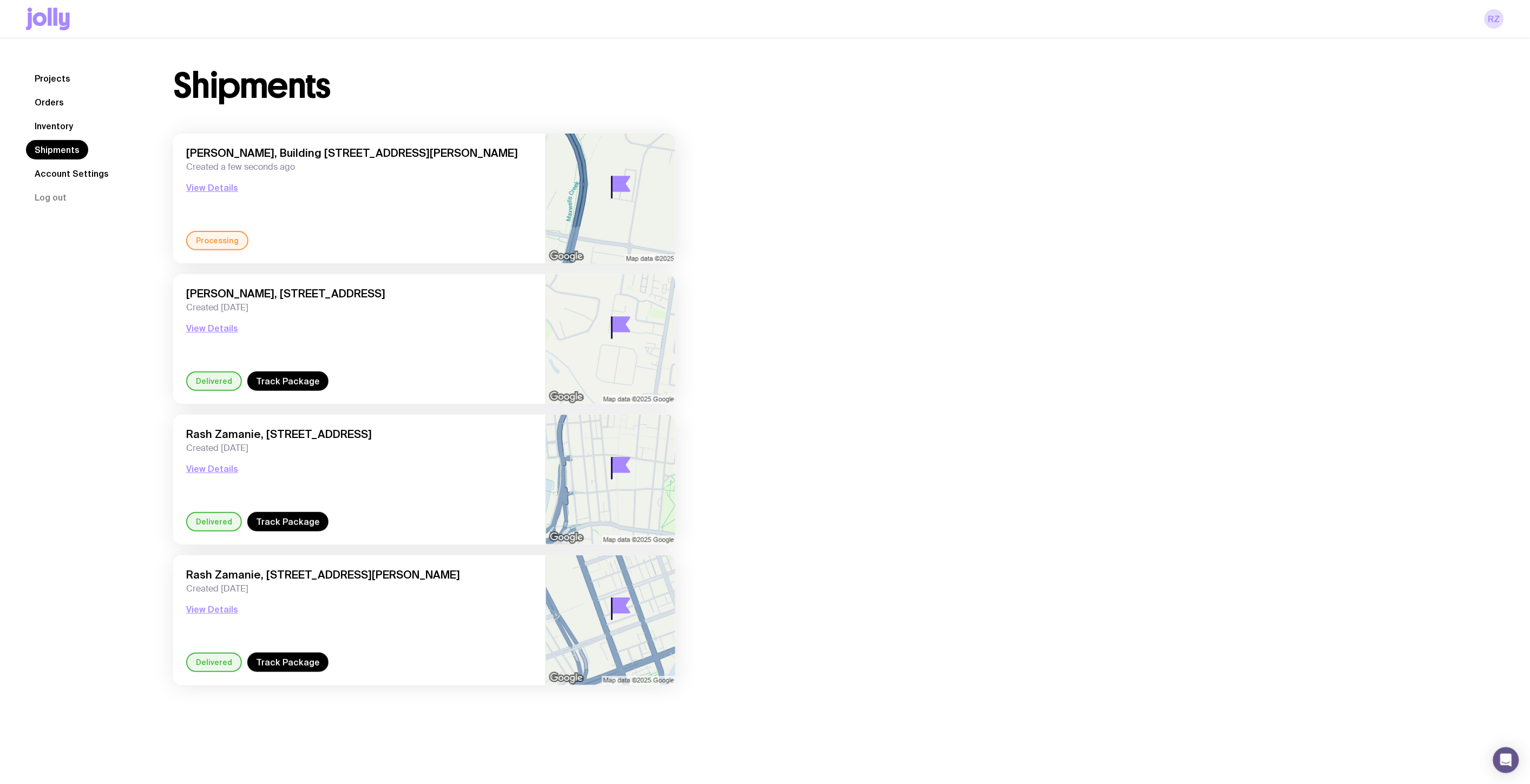
click at [60, 125] on link "Inventory" at bounding box center [54, 126] width 56 height 20
